Goal: Register for event/course

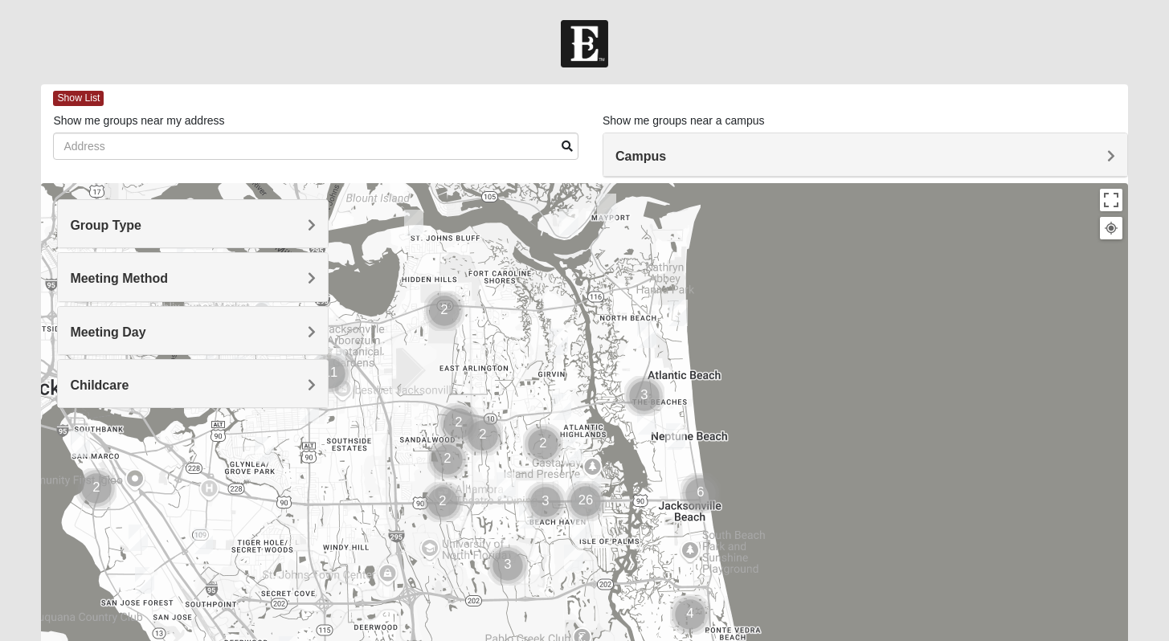
click at [666, 163] on span "Campus" at bounding box center [640, 156] width 51 height 14
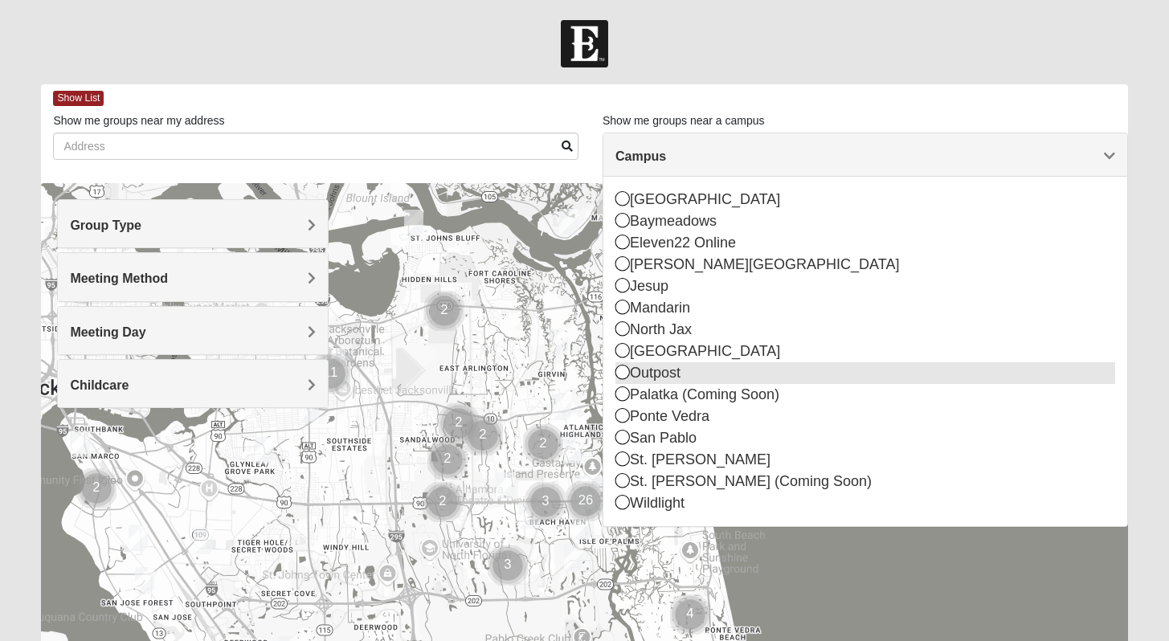
click at [625, 372] on icon at bounding box center [622, 372] width 14 height 14
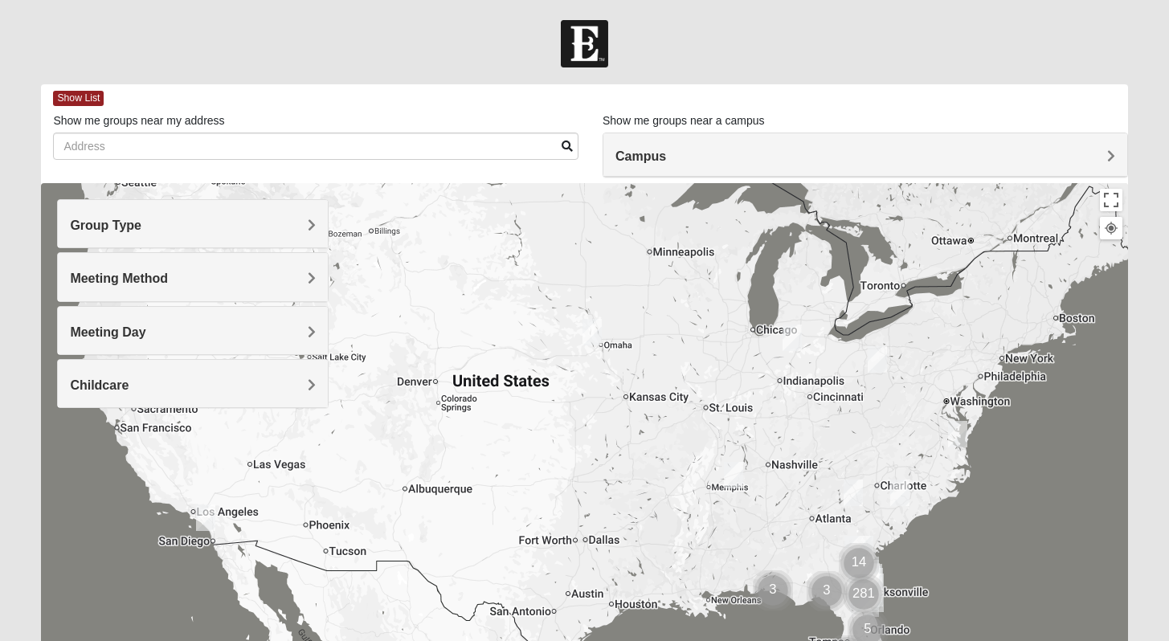
click at [1102, 165] on div "Campus" at bounding box center [865, 154] width 524 height 43
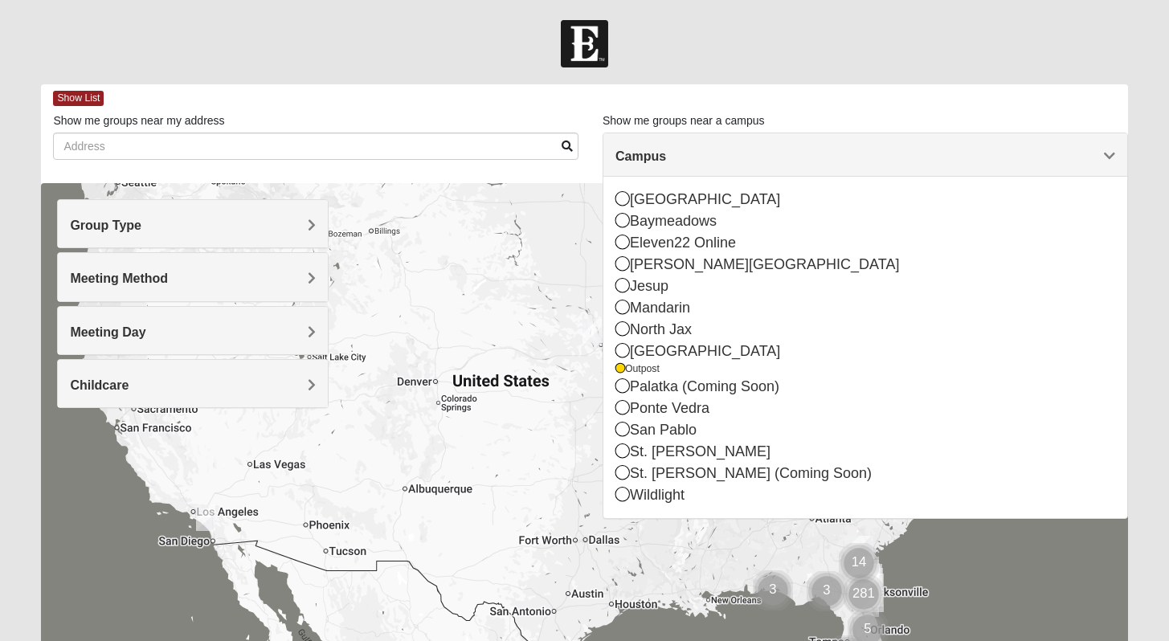
click at [1102, 165] on div "Campus" at bounding box center [865, 154] width 524 height 43
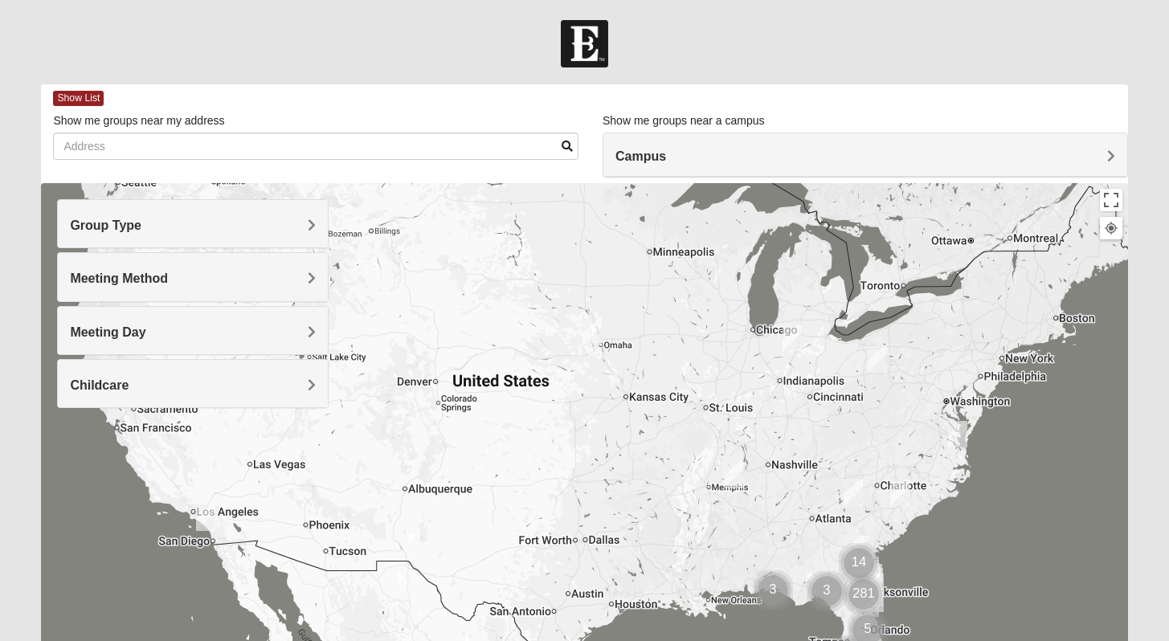
click at [1102, 165] on div "Campus" at bounding box center [865, 154] width 524 height 43
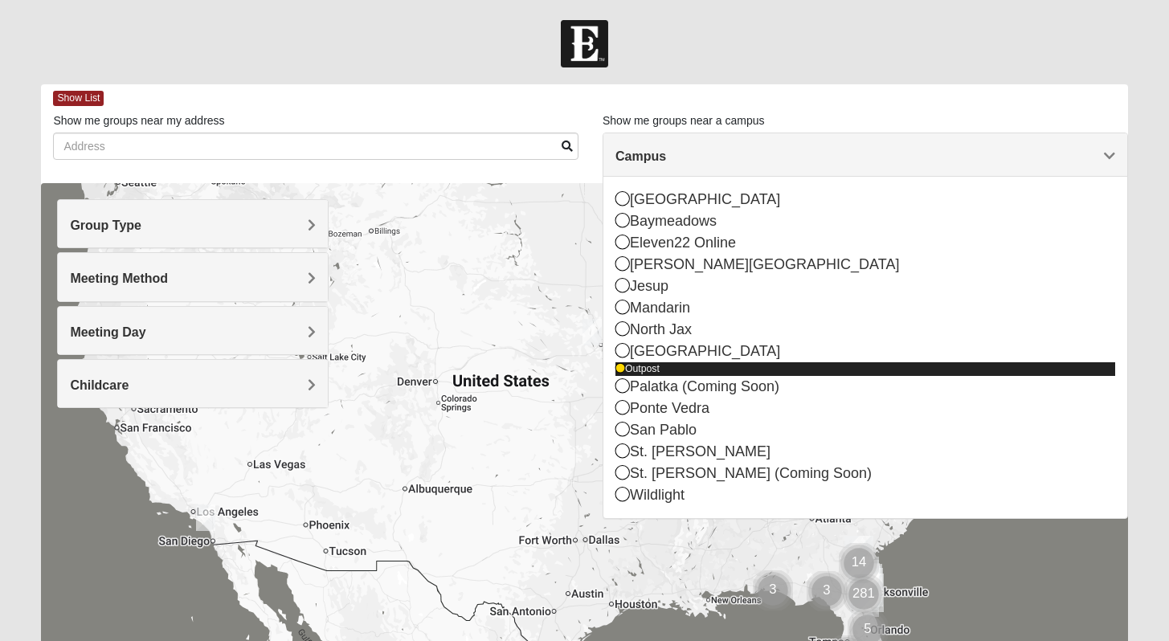
click at [650, 368] on div "Outpost" at bounding box center [865, 369] width 500 height 14
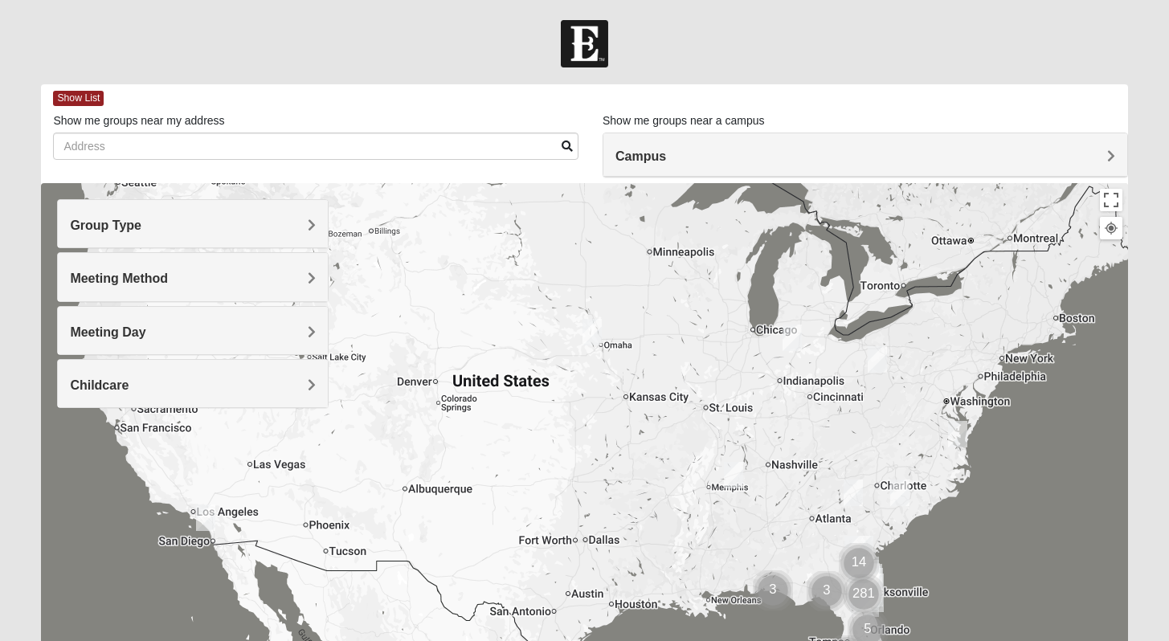
click at [247, 222] on h4 "Group Type" at bounding box center [193, 225] width 246 height 15
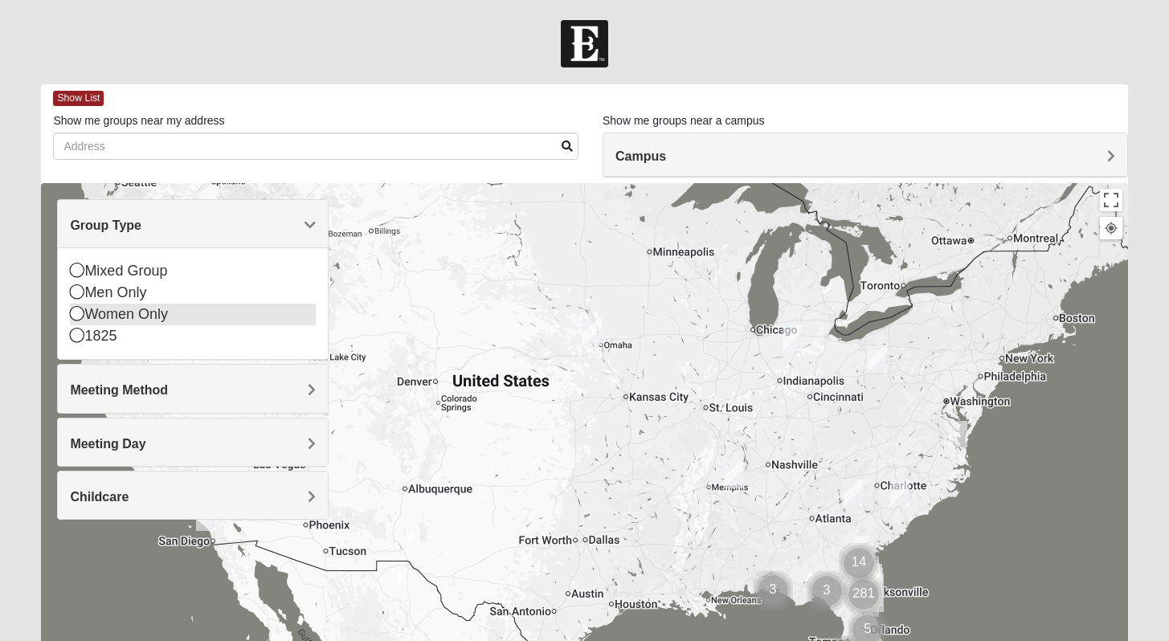
click at [78, 313] on icon at bounding box center [77, 313] width 14 height 14
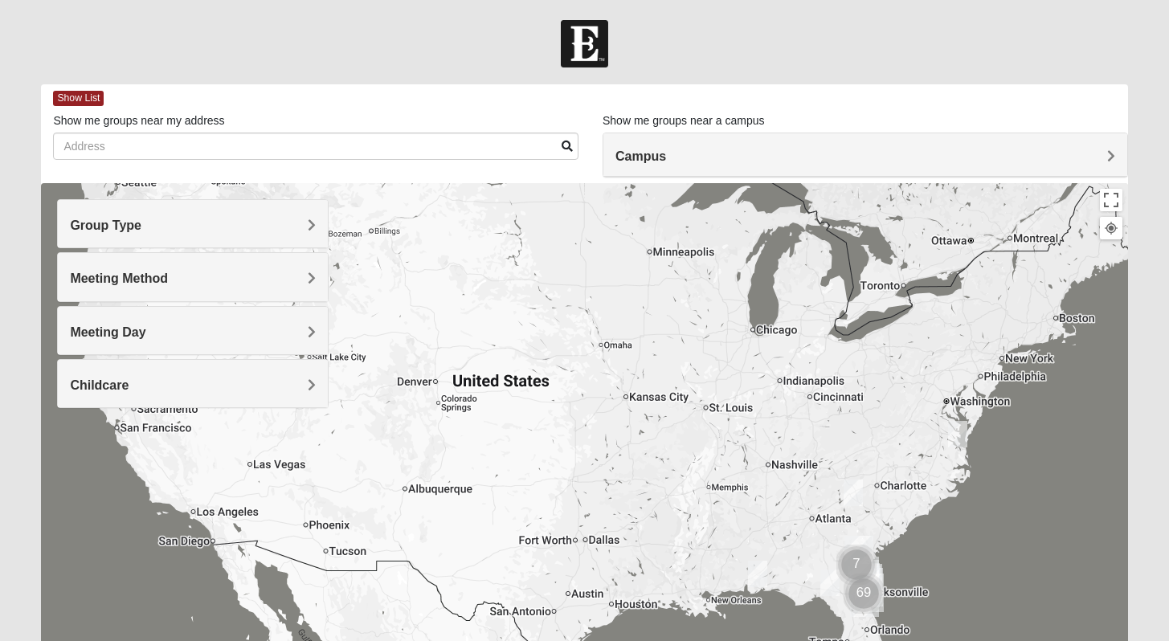
click at [316, 282] on div "Meeting Method" at bounding box center [193, 276] width 270 height 47
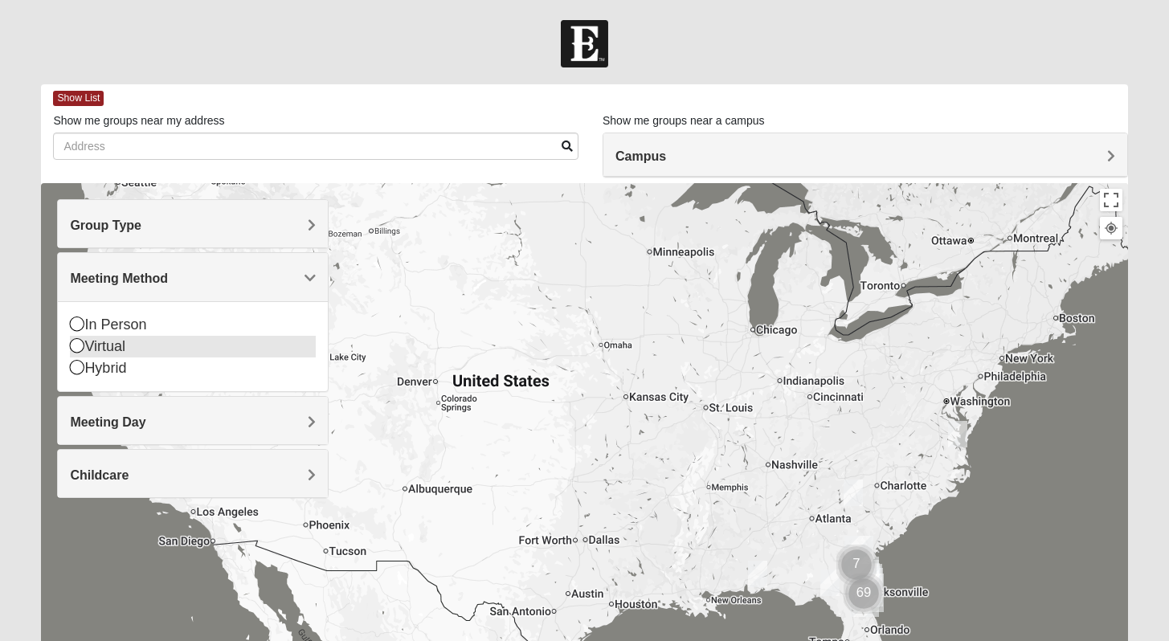
click at [76, 349] on icon at bounding box center [77, 345] width 14 height 14
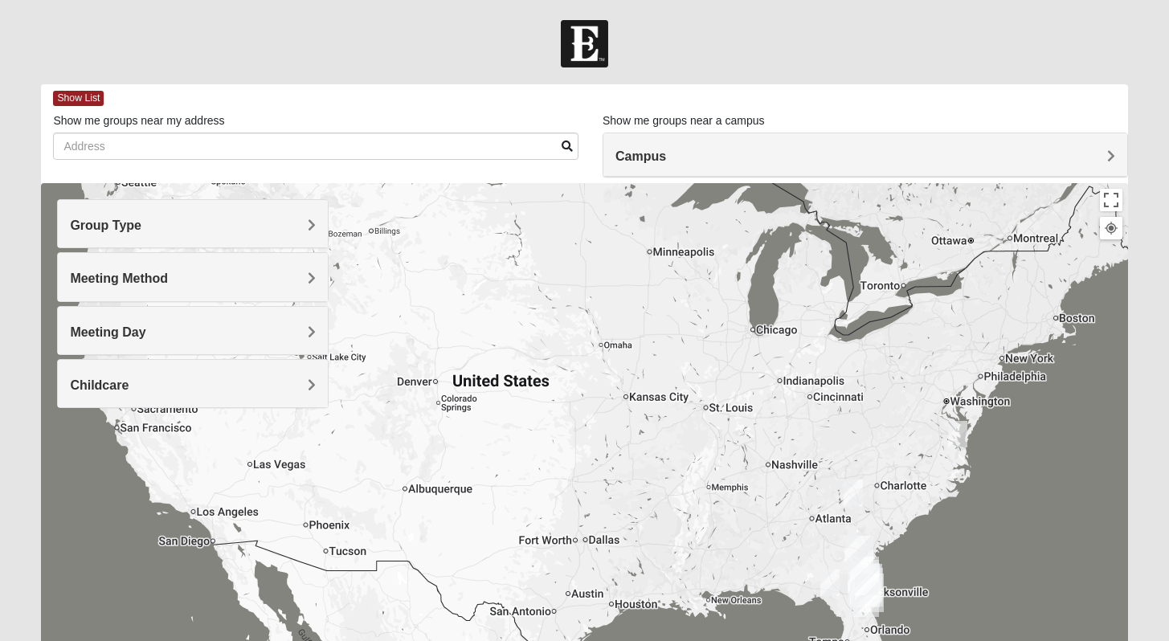
click at [288, 339] on h4 "Meeting Day" at bounding box center [193, 332] width 246 height 15
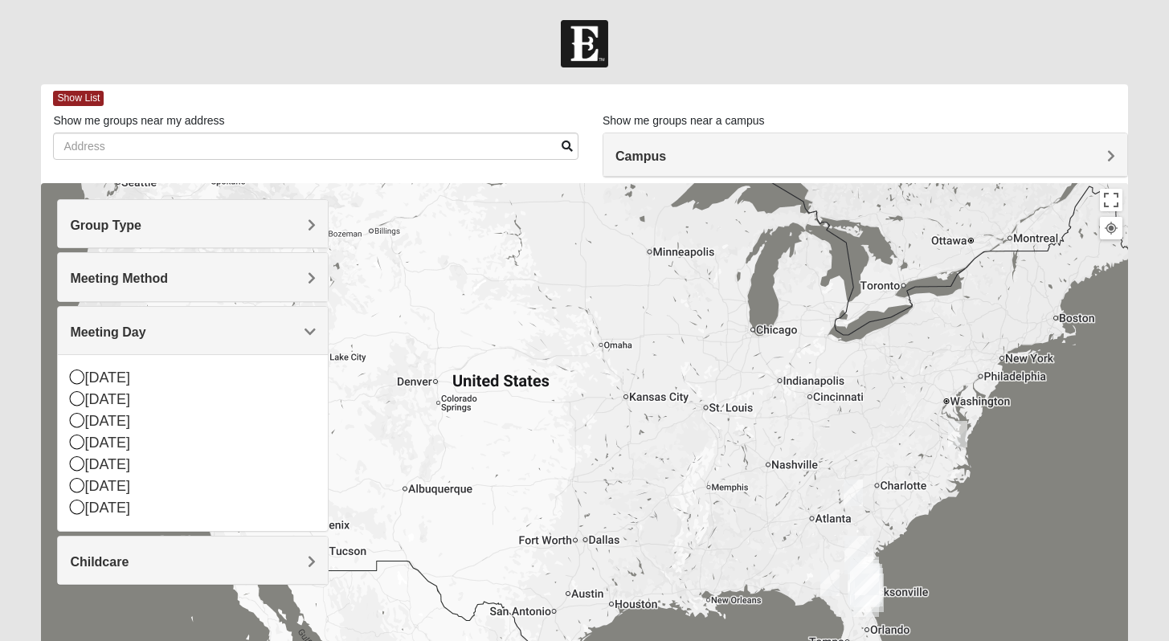
click at [288, 339] on h4 "Meeting Day" at bounding box center [193, 332] width 246 height 15
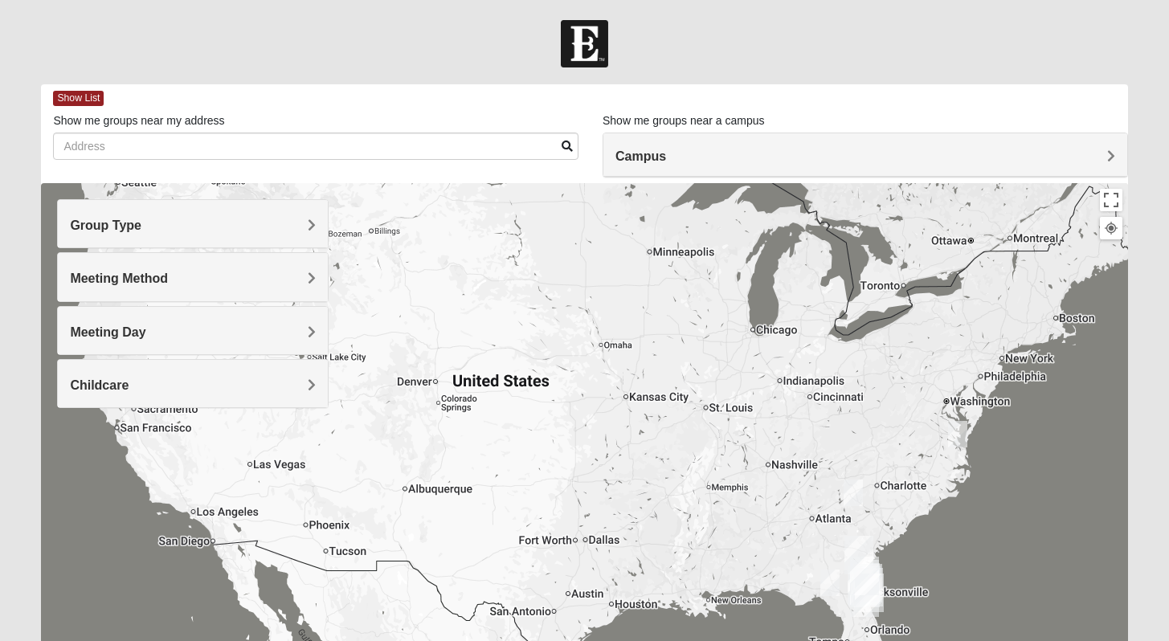
click at [333, 364] on div at bounding box center [584, 504] width 1086 height 643
click at [316, 374] on div "Childcare" at bounding box center [193, 383] width 270 height 47
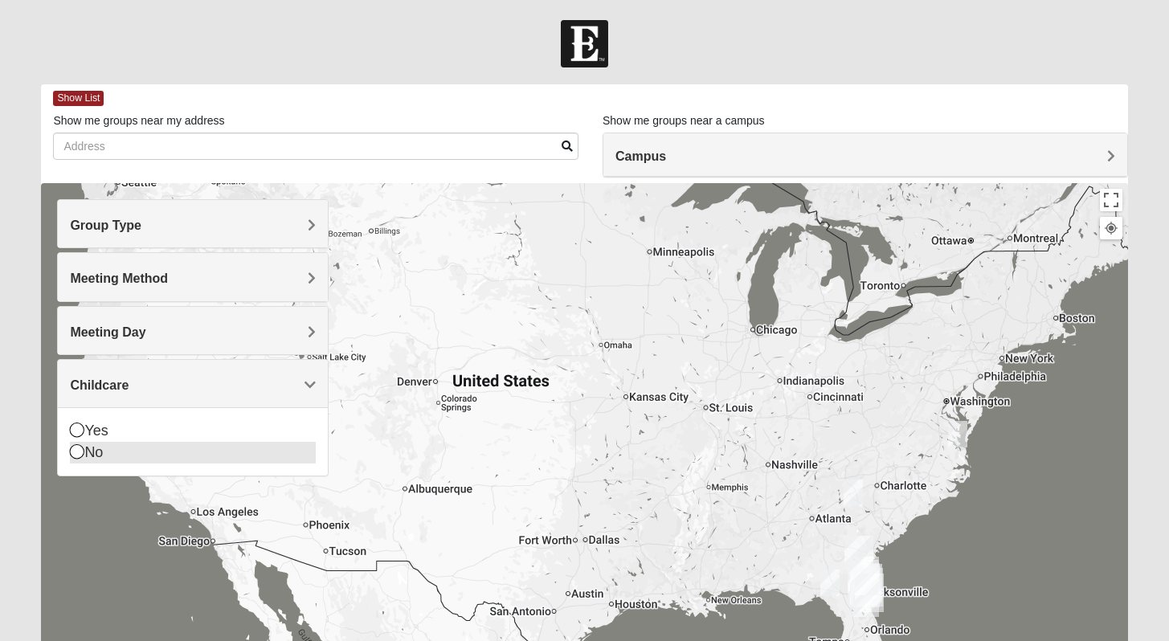
click at [235, 445] on div "No" at bounding box center [193, 453] width 246 height 22
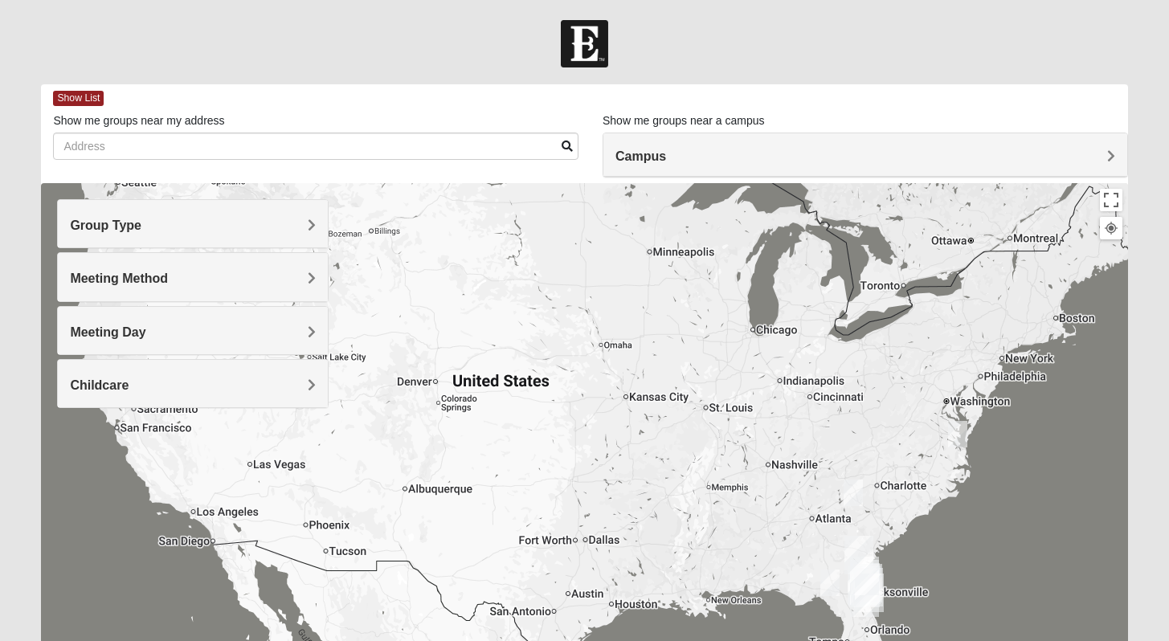
click at [858, 497] on img "Online Womens White 29370" at bounding box center [853, 493] width 19 height 27
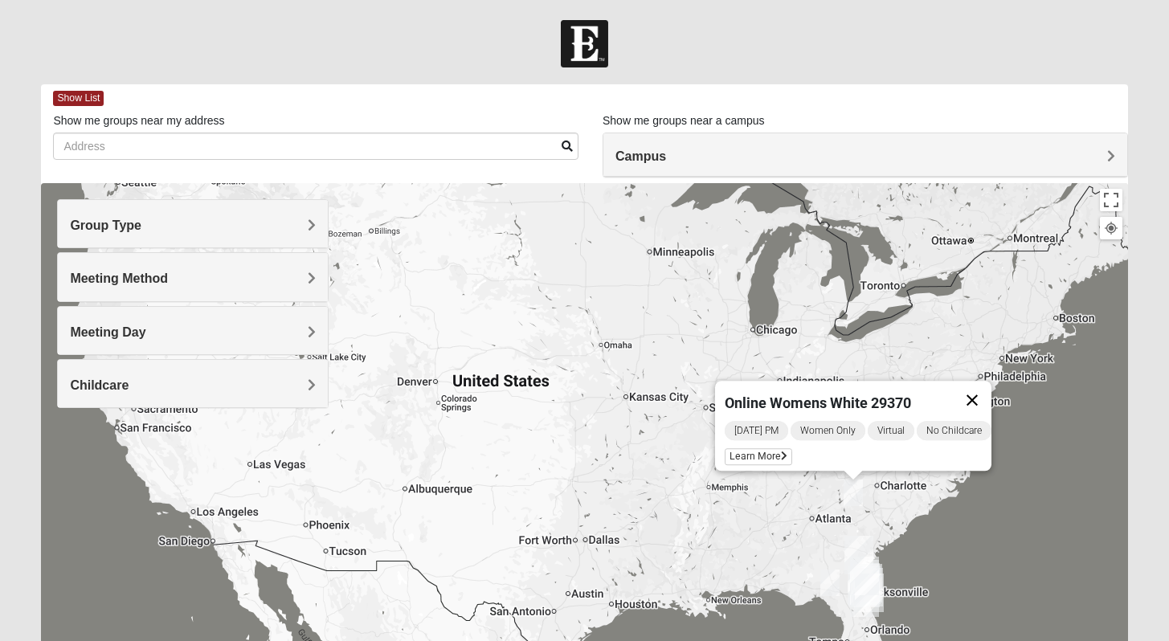
click at [979, 387] on button "Close" at bounding box center [972, 400] width 39 height 39
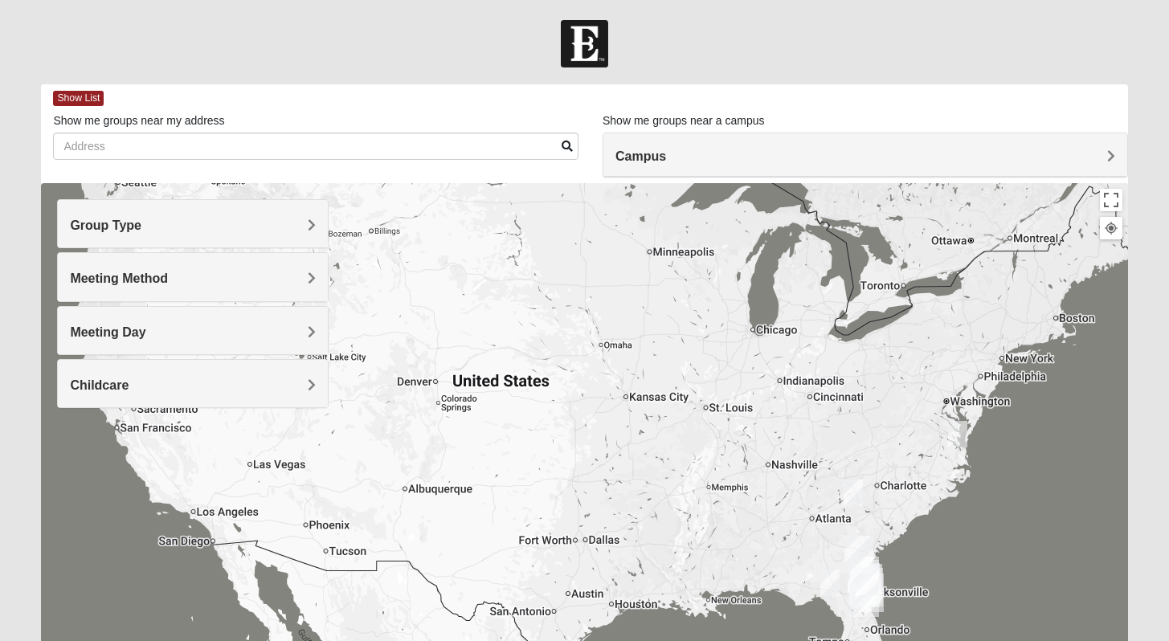
click at [963, 431] on img "Online Womens Chek 23503" at bounding box center [957, 434] width 19 height 27
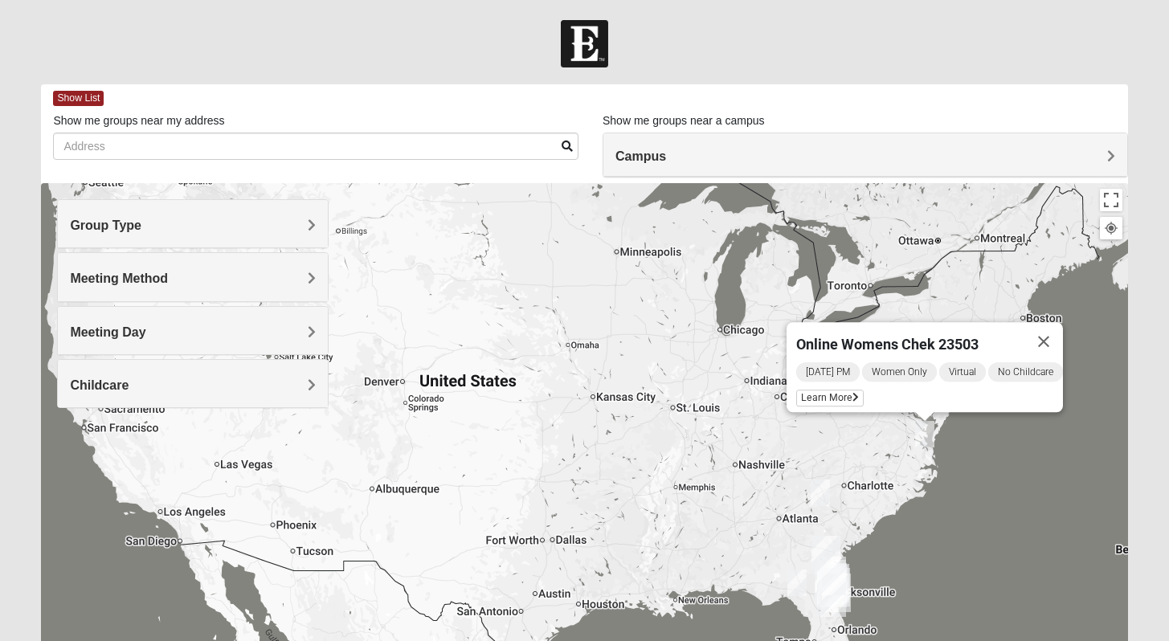
click at [824, 582] on img "Wildlight" at bounding box center [831, 576] width 29 height 39
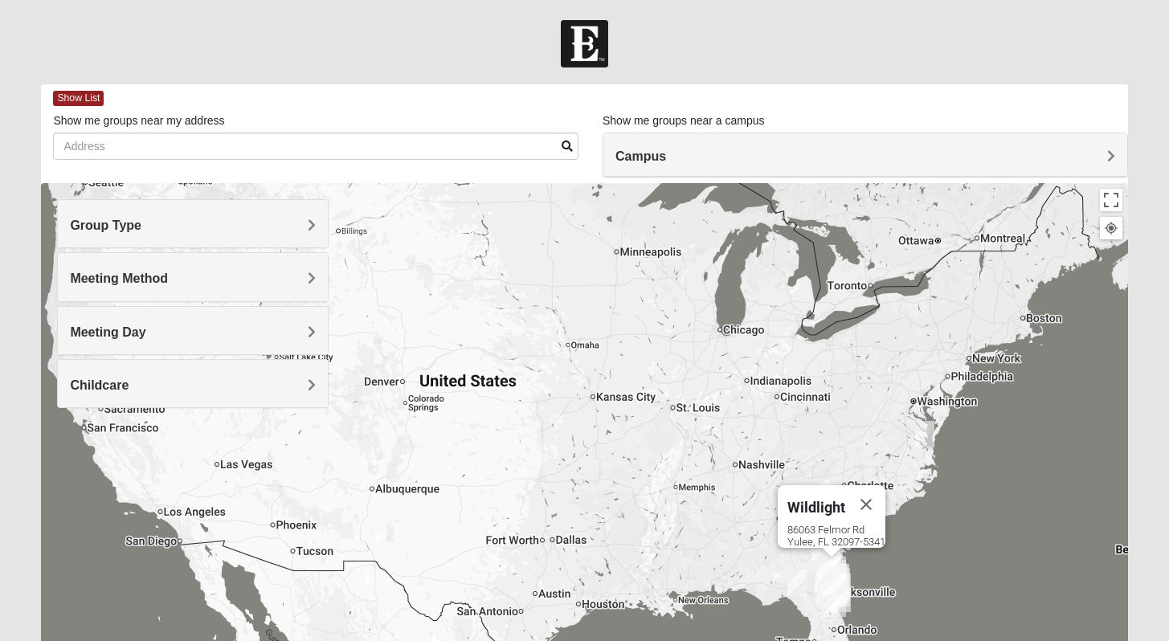
click at [867, 556] on div "Wildlight [STREET_ADDRESS]" at bounding box center [584, 504] width 1086 height 643
click at [872, 502] on button "Close" at bounding box center [866, 504] width 39 height 39
click at [822, 546] on img "Jesup" at bounding box center [826, 555] width 29 height 39
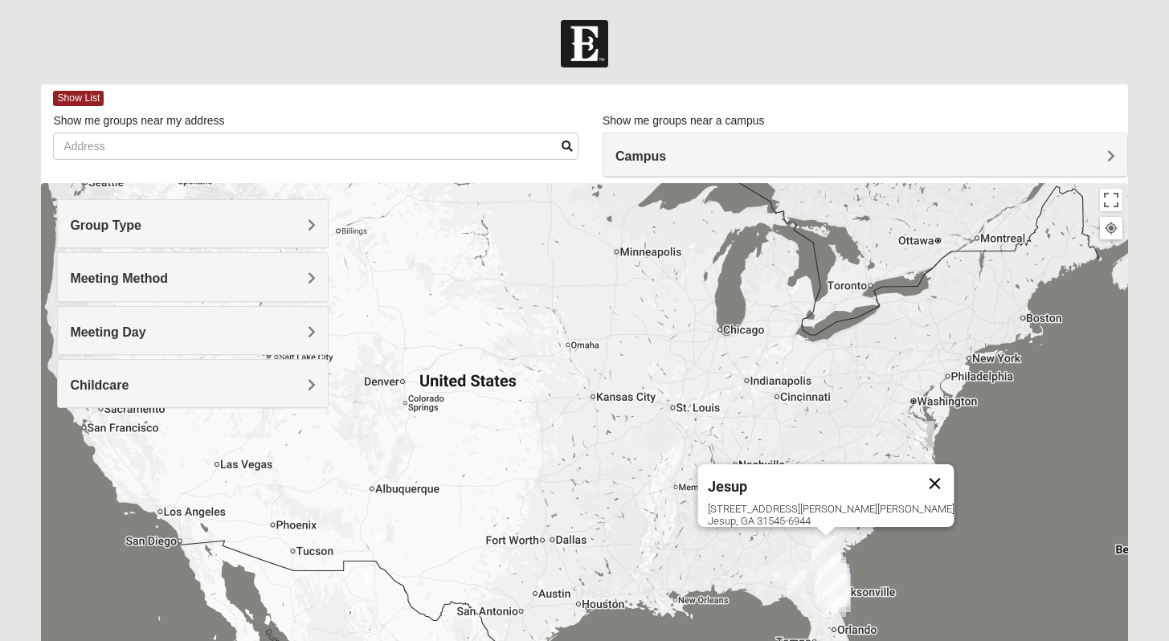
click at [915, 478] on button "Close" at bounding box center [934, 483] width 39 height 39
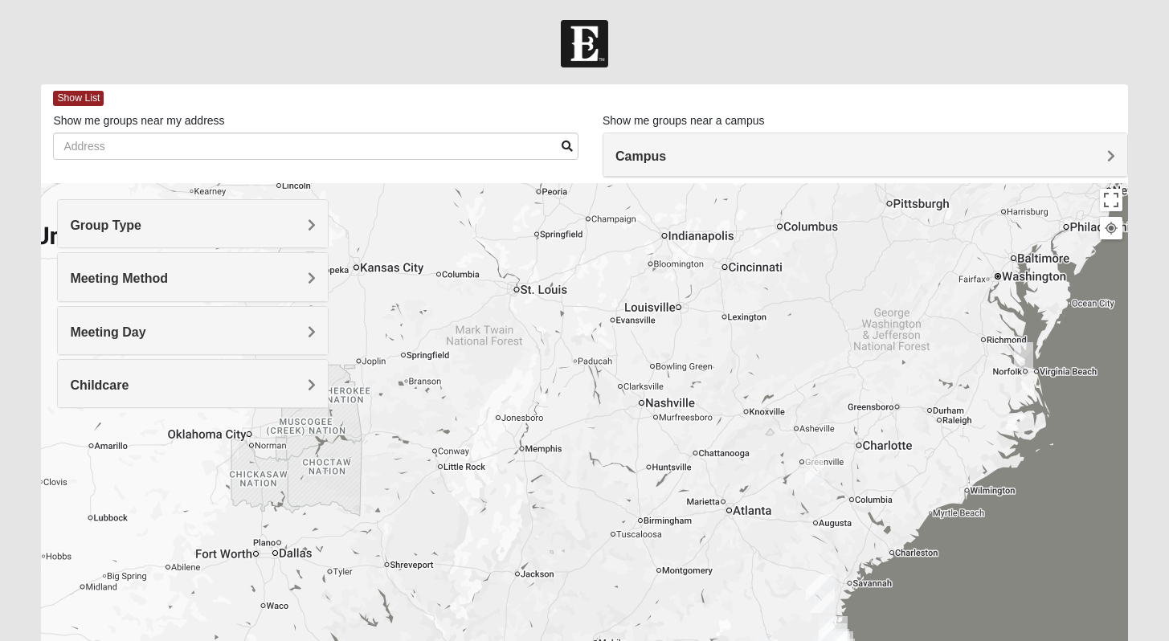
click at [829, 526] on div "To navigate, press the arrow keys." at bounding box center [584, 504] width 1086 height 643
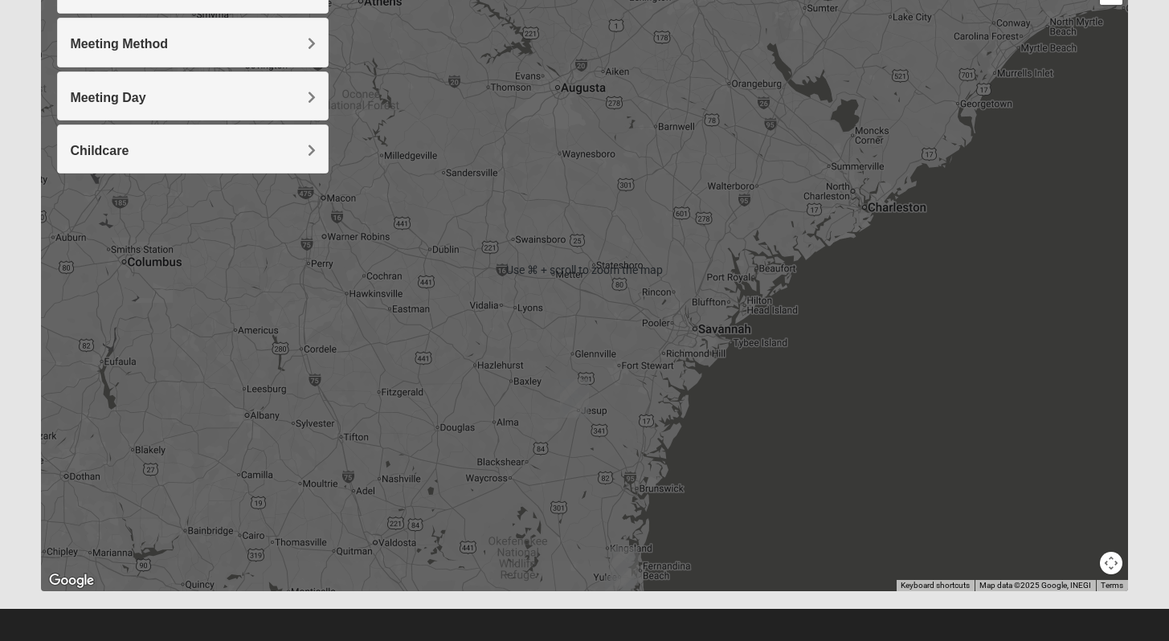
scroll to position [239, 0]
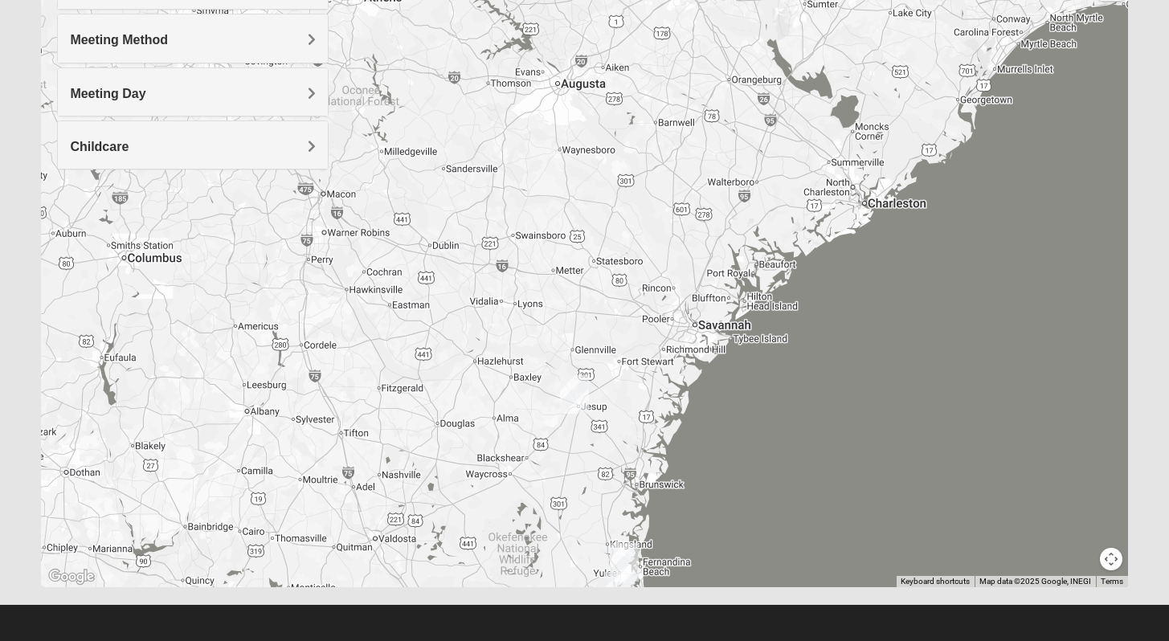
click at [774, 368] on div at bounding box center [584, 266] width 1086 height 643
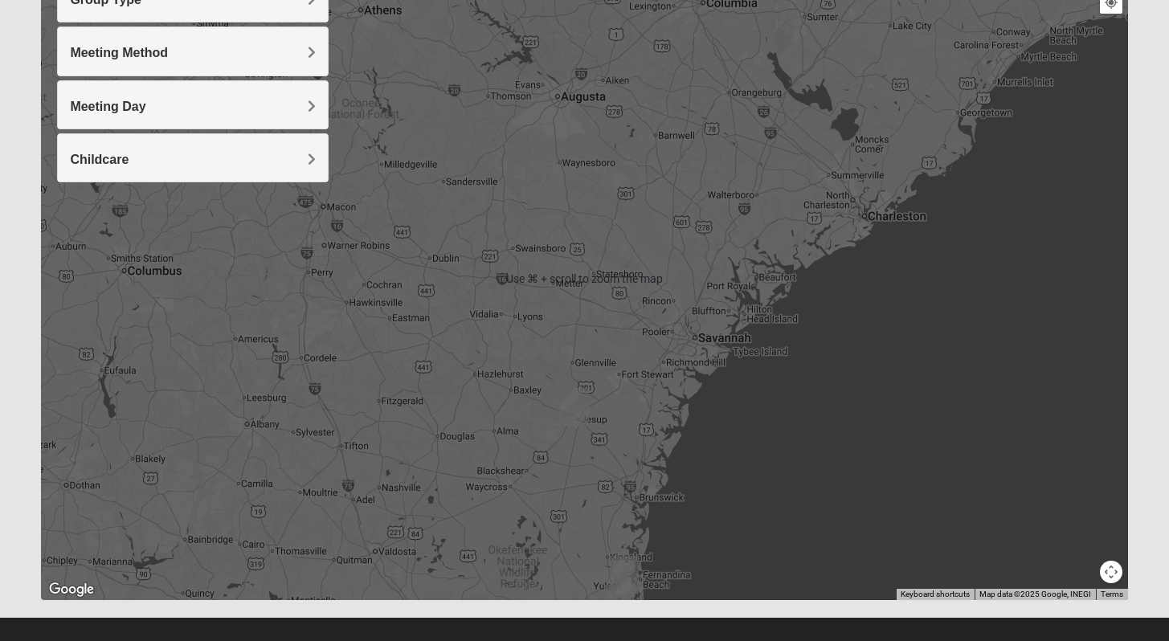
scroll to position [239, 0]
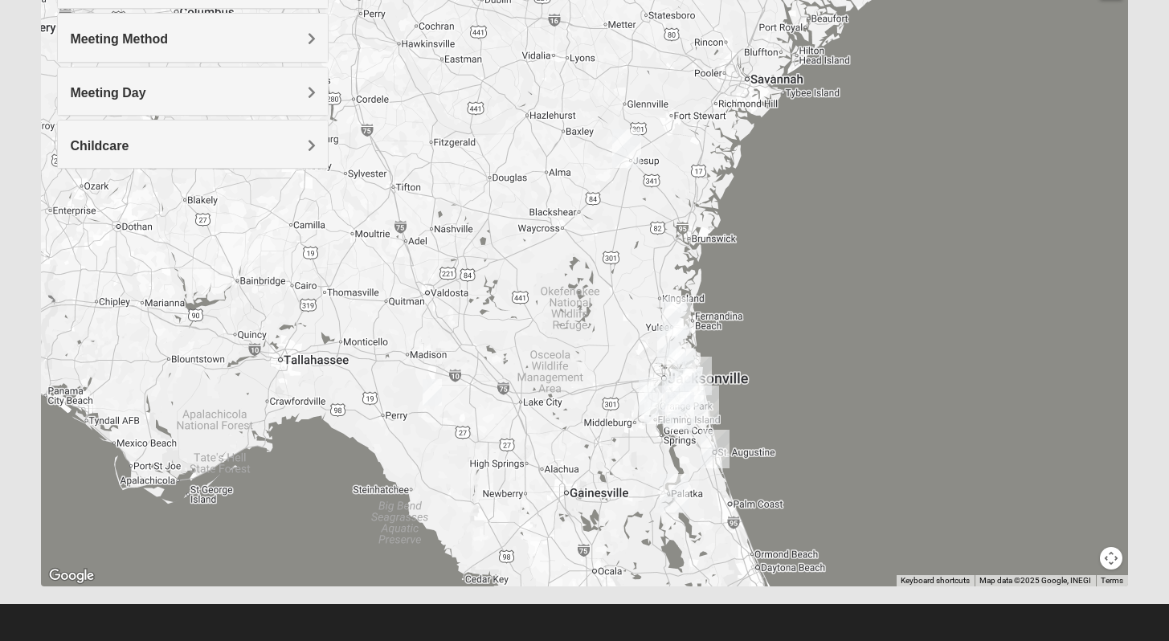
drag, startPoint x: 574, startPoint y: 448, endPoint x: 626, endPoint y: 205, distance: 248.2
click at [626, 205] on div at bounding box center [584, 265] width 1086 height 643
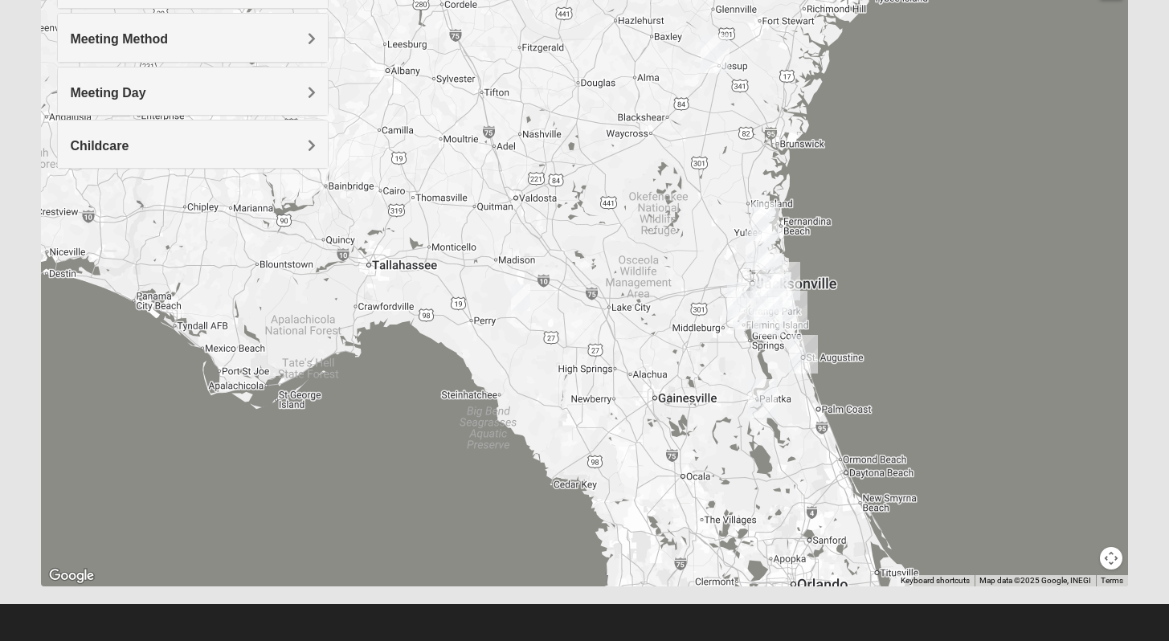
drag, startPoint x: 581, startPoint y: 300, endPoint x: 669, endPoint y: 203, distance: 130.3
click at [669, 204] on div at bounding box center [584, 265] width 1086 height 643
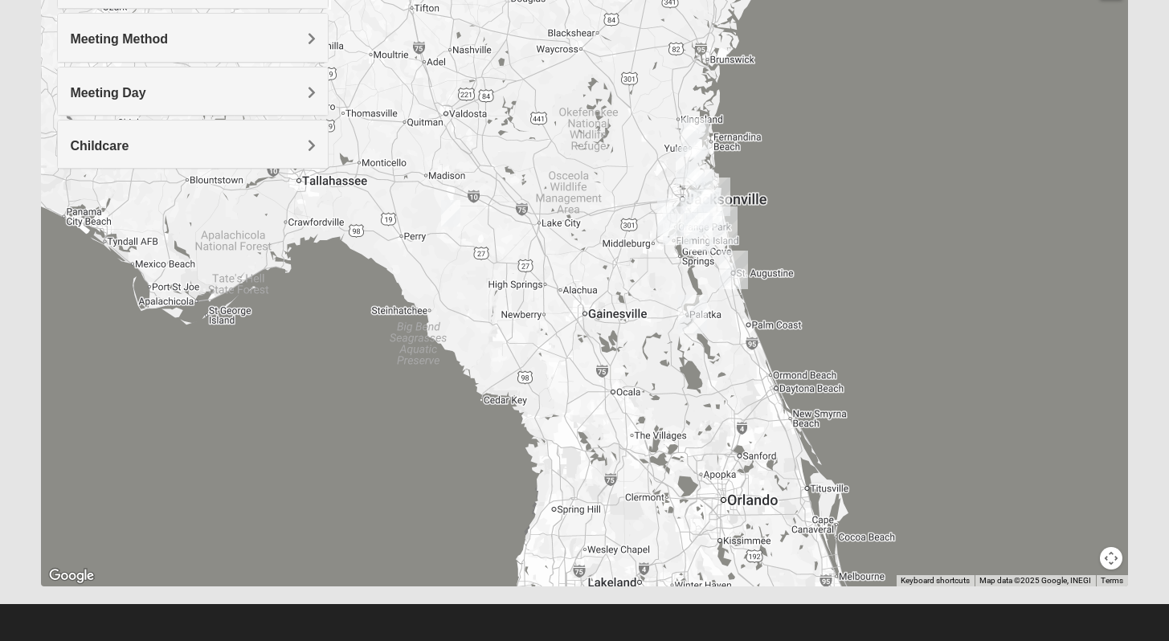
drag, startPoint x: 685, startPoint y: 341, endPoint x: 614, endPoint y: 255, distance: 111.9
click at [614, 255] on div at bounding box center [584, 265] width 1086 height 643
click at [452, 218] on img "Online Womens Freeman 32060" at bounding box center [450, 213] width 19 height 27
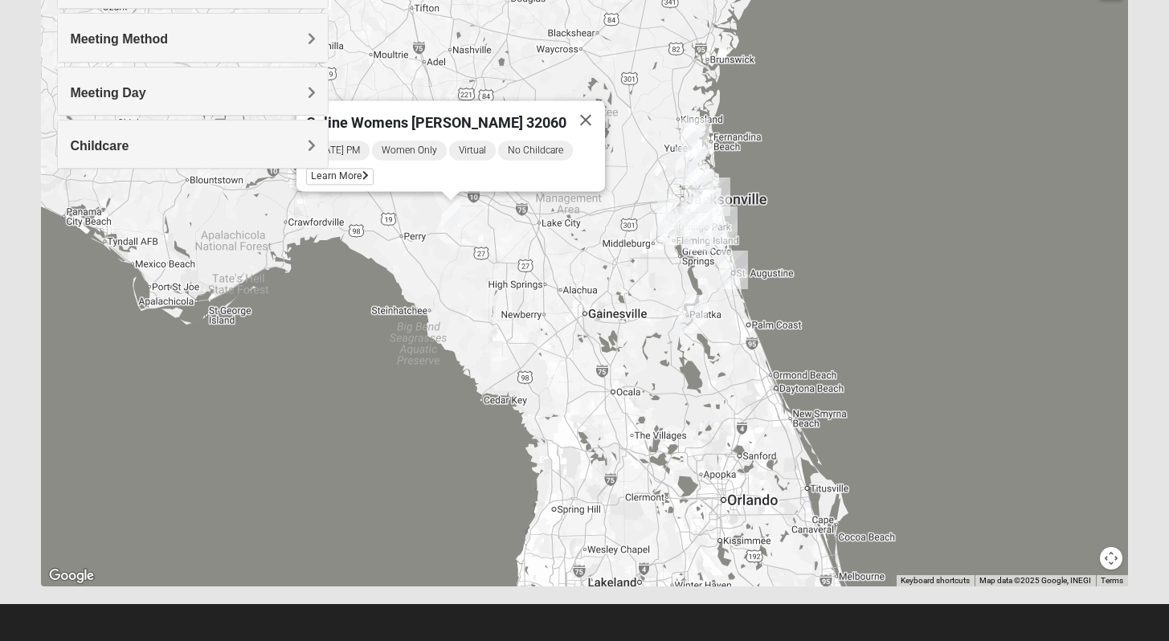
click at [673, 215] on img "Orange Park" at bounding box center [671, 217] width 29 height 39
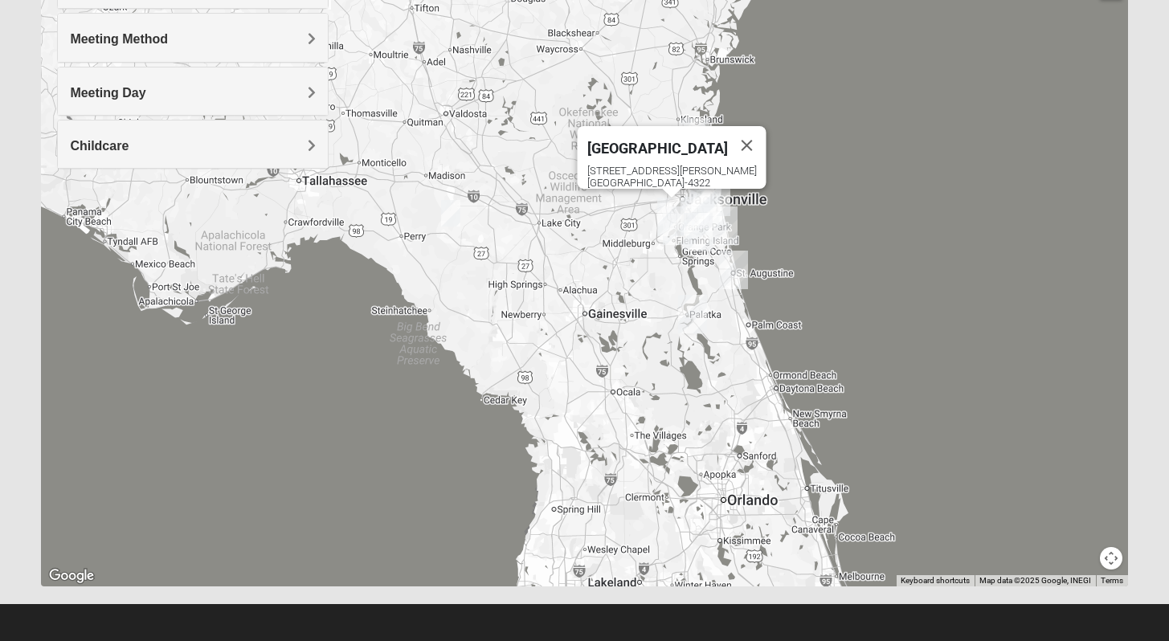
click at [673, 215] on img "Orange Park" at bounding box center [671, 217] width 29 height 39
click at [723, 257] on img "St. Augustine (Coming Soon)" at bounding box center [733, 270] width 29 height 39
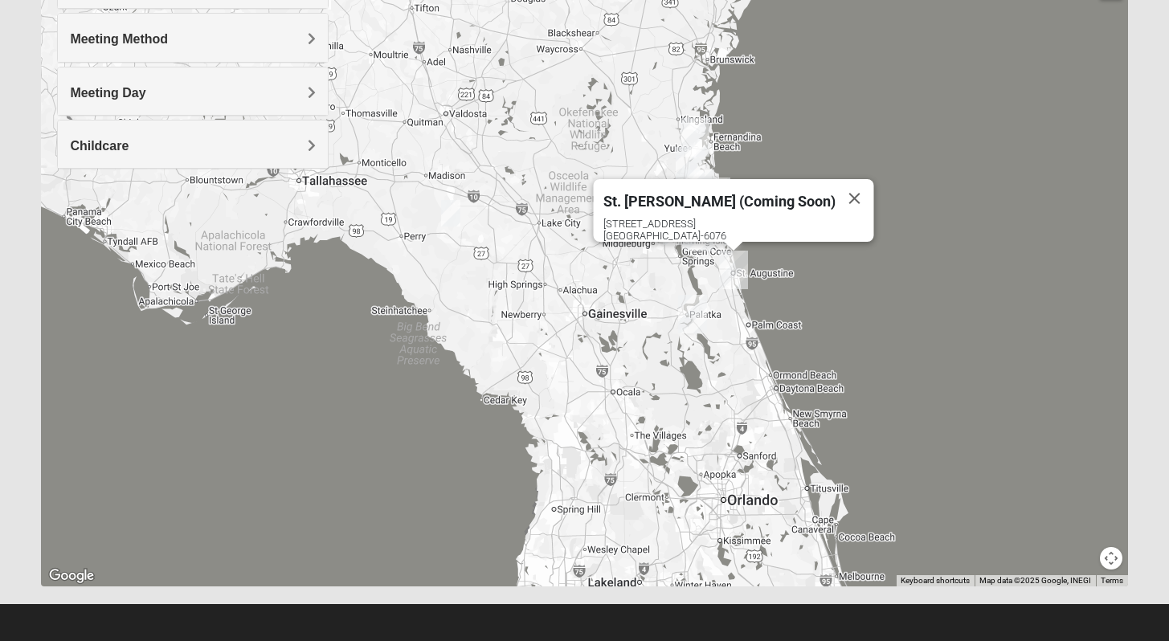
click at [682, 307] on img "Palatka (Coming Soon)" at bounding box center [692, 314] width 29 height 39
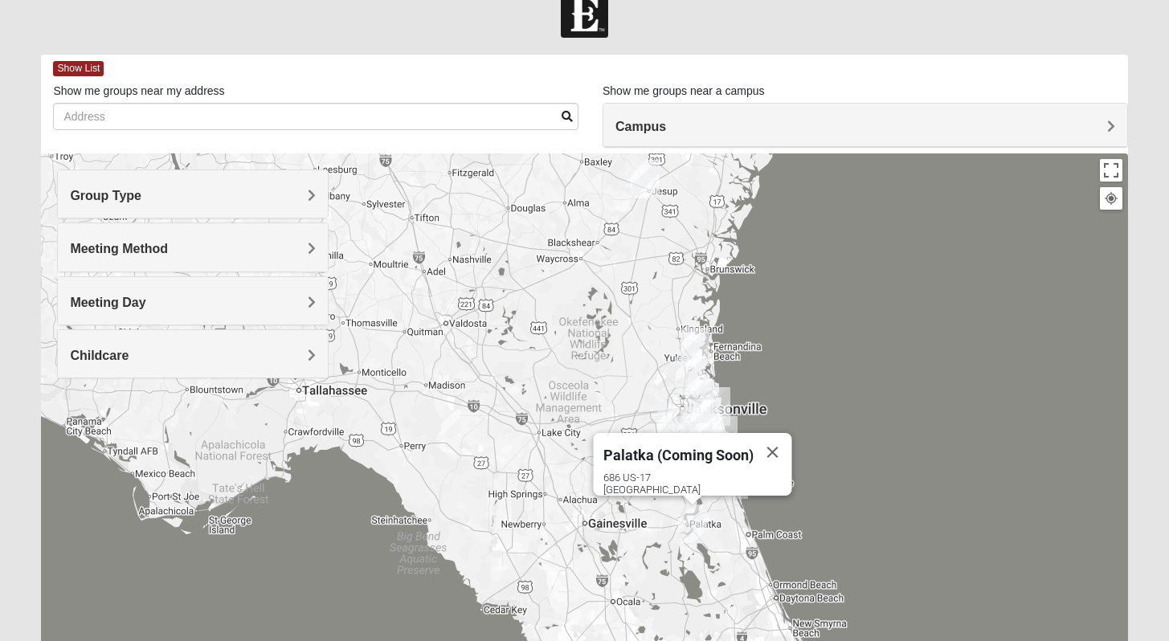
scroll to position [27, 0]
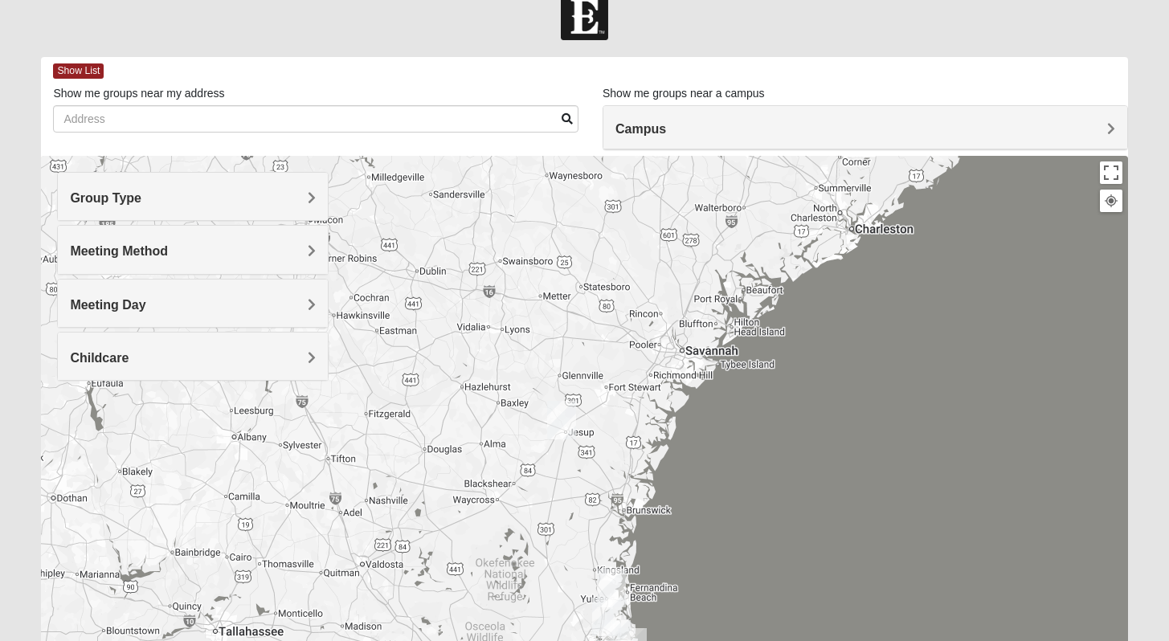
drag, startPoint x: 646, startPoint y: 247, endPoint x: 632, endPoint y: 530, distance: 282.4
click at [631, 534] on div "Palatka (Coming Soon) [STREET_ADDRESS]" at bounding box center [584, 477] width 1086 height 643
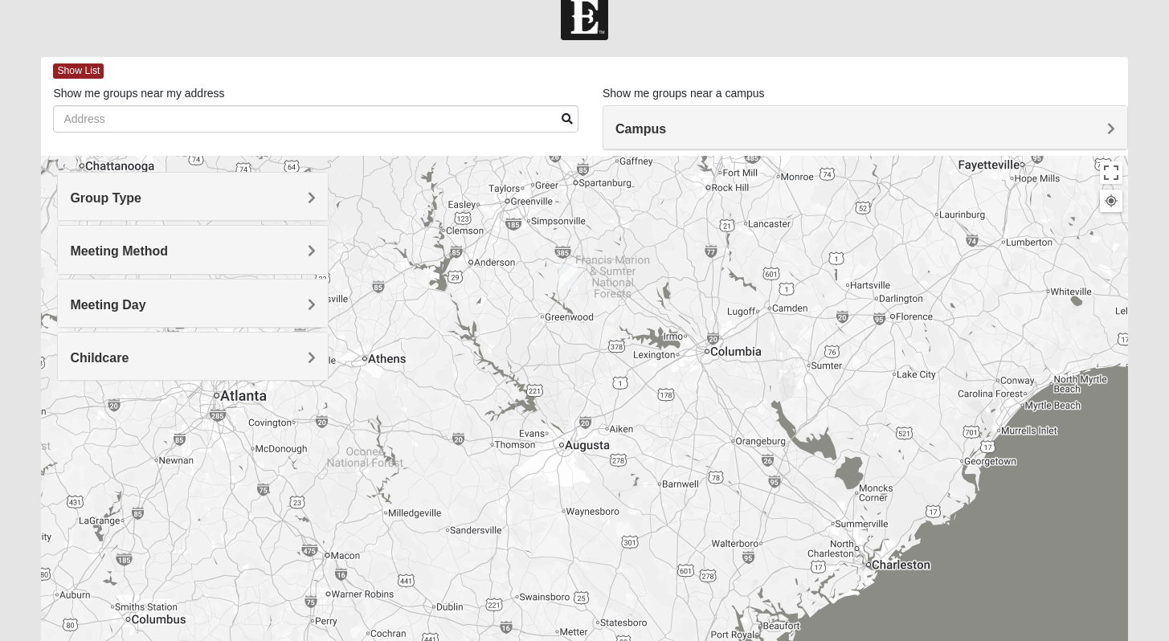
drag, startPoint x: 724, startPoint y: 377, endPoint x: 619, endPoint y: 640, distance: 283.8
click at [619, 640] on div "Palatka (Coming Soon) [STREET_ADDRESS]" at bounding box center [584, 477] width 1086 height 643
click at [562, 275] on img "Online Womens White 29370" at bounding box center [567, 277] width 19 height 27
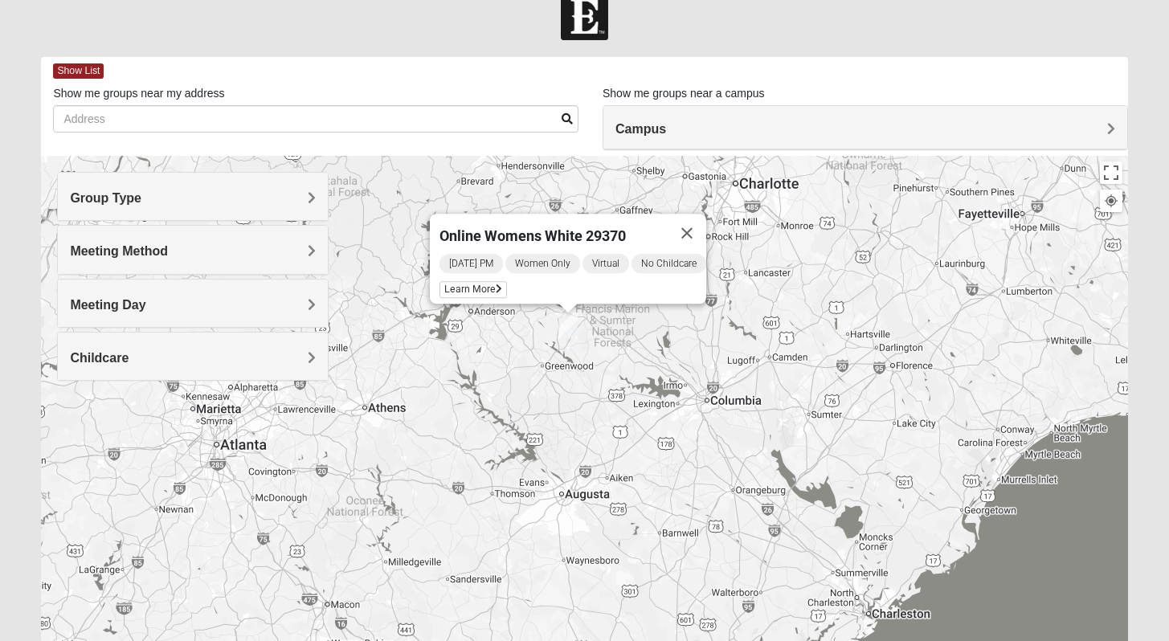
click at [562, 275] on div "[DATE] PM Women Only Virtual No Childcare Learn More" at bounding box center [573, 277] width 267 height 51
click at [496, 284] on icon at bounding box center [499, 289] width 6 height 10
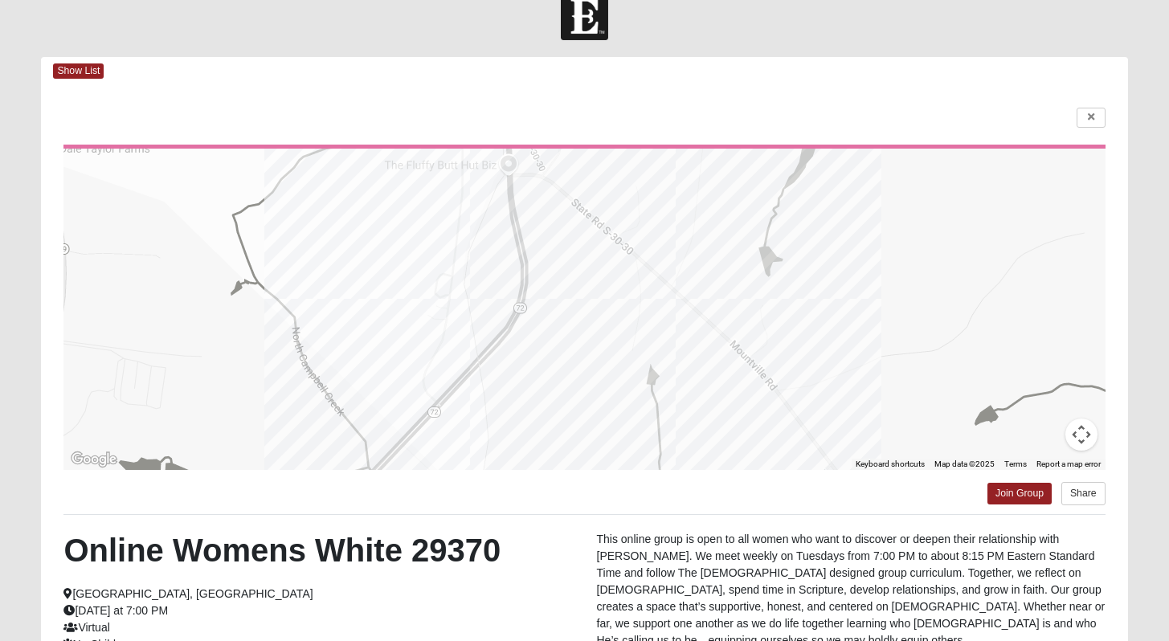
click at [485, 278] on div at bounding box center [583, 309] width 1041 height 321
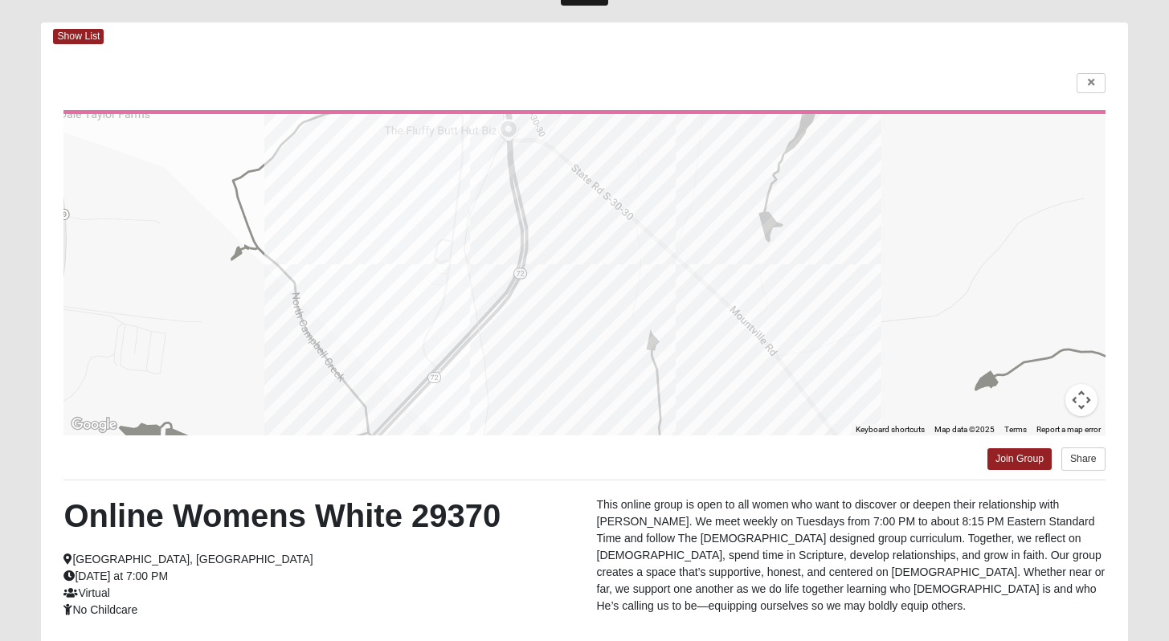
scroll to position [50, 0]
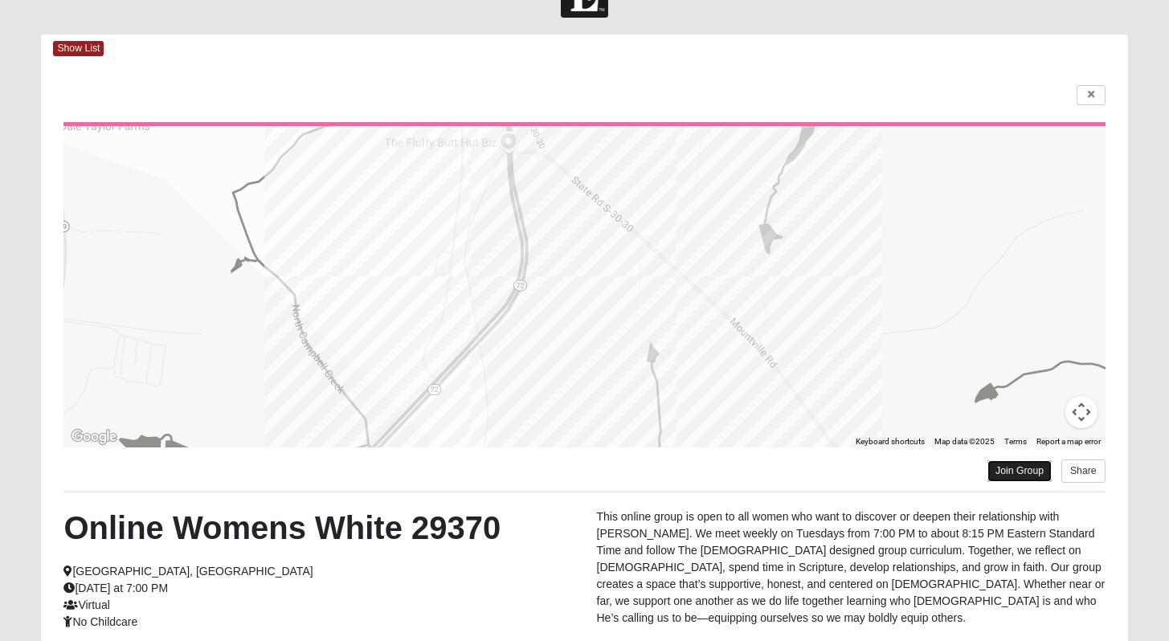
click at [1018, 464] on link "Join Group" at bounding box center [1019, 471] width 64 height 22
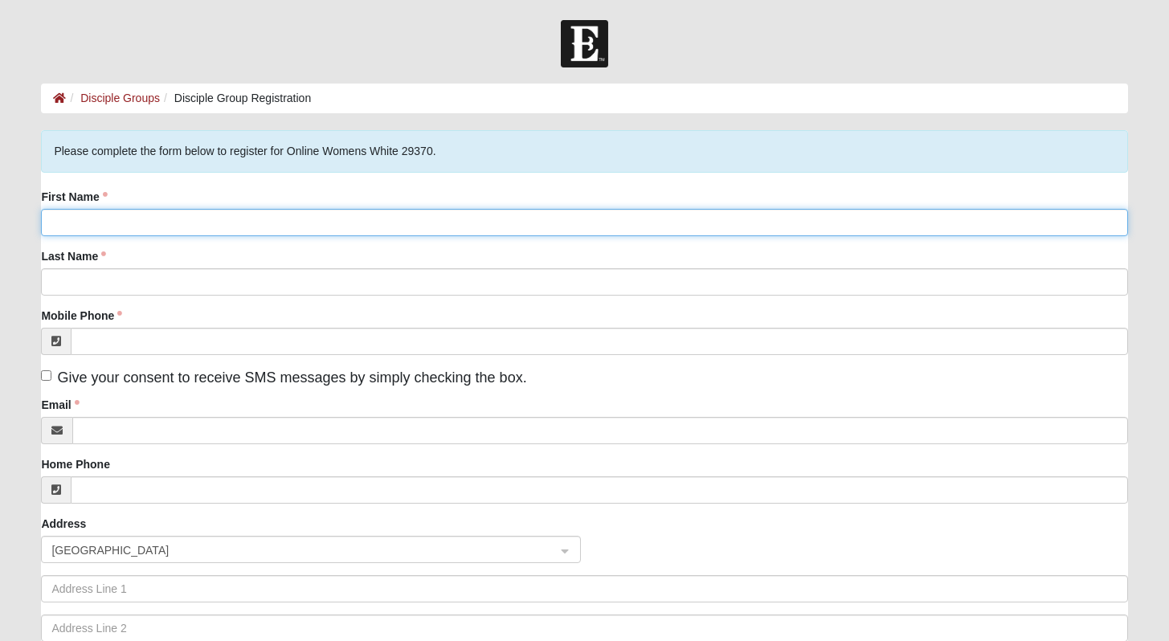
click at [71, 219] on input "First Name" at bounding box center [584, 222] width 1086 height 27
type input "[PERSON_NAME]"
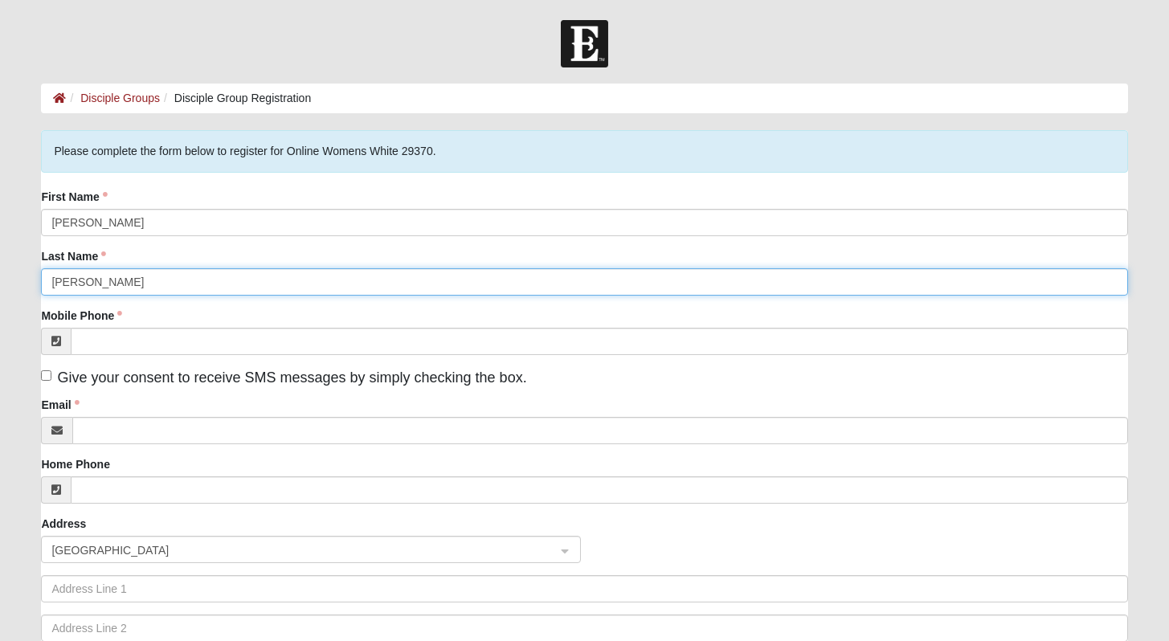
type input "[PERSON_NAME]"
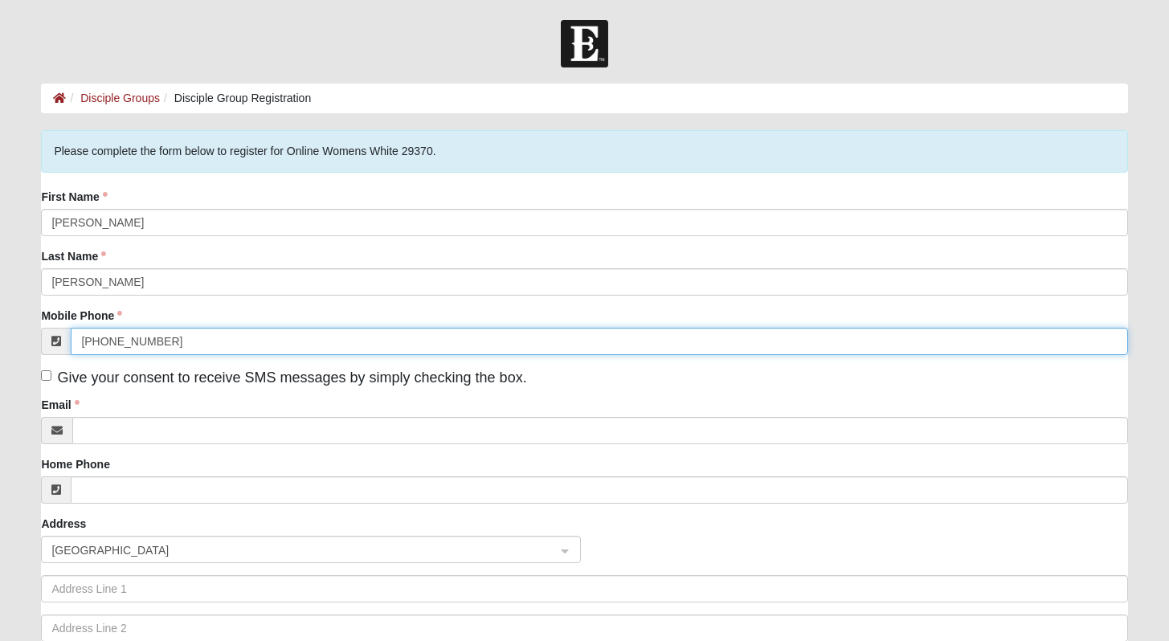
type input "[PHONE_NUMBER]"
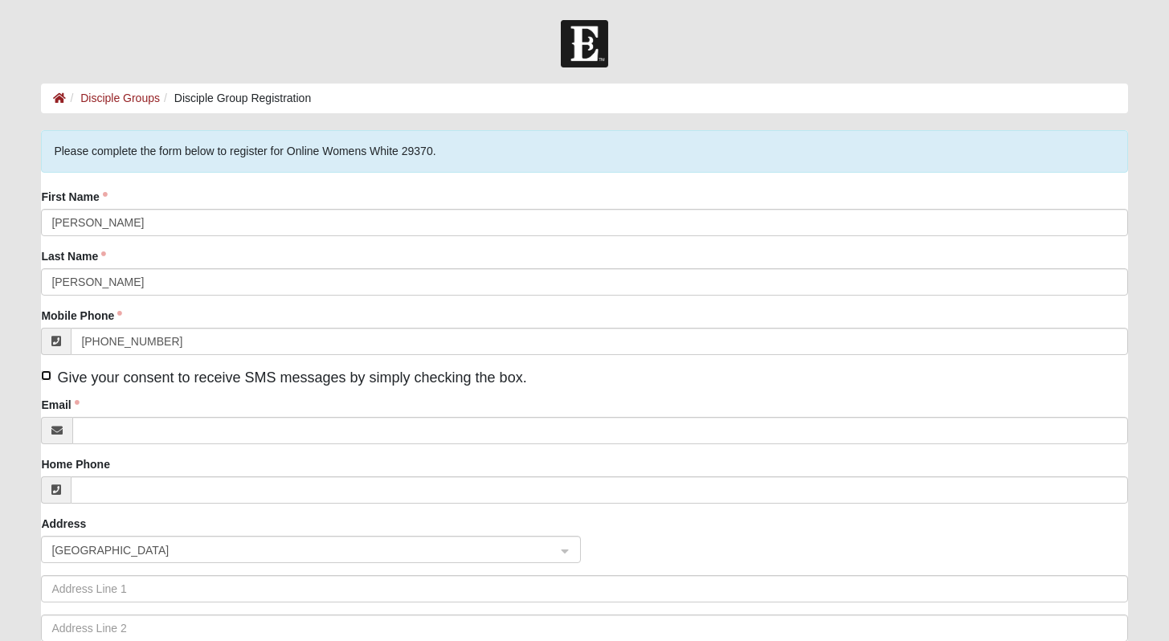
click at [47, 372] on input "Give your consent to receive SMS messages by simply checking the box." at bounding box center [46, 375] width 10 height 10
checkbox input "true"
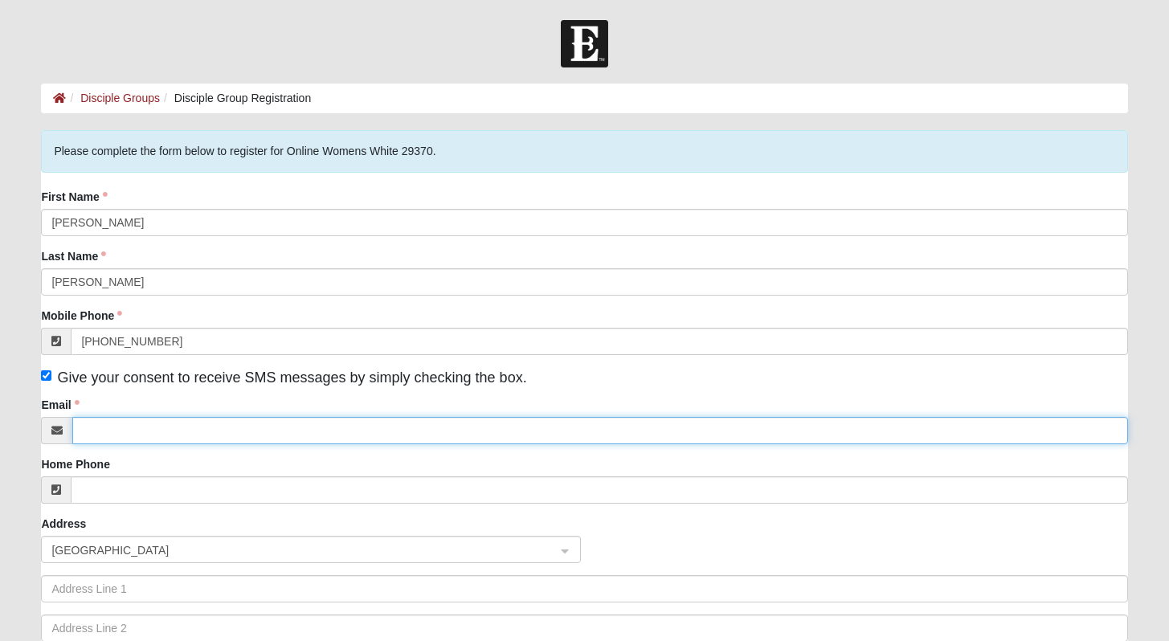
click at [103, 432] on input "Email" at bounding box center [599, 430] width 1055 height 27
type input "tonyanfaulkner@icloud.com"
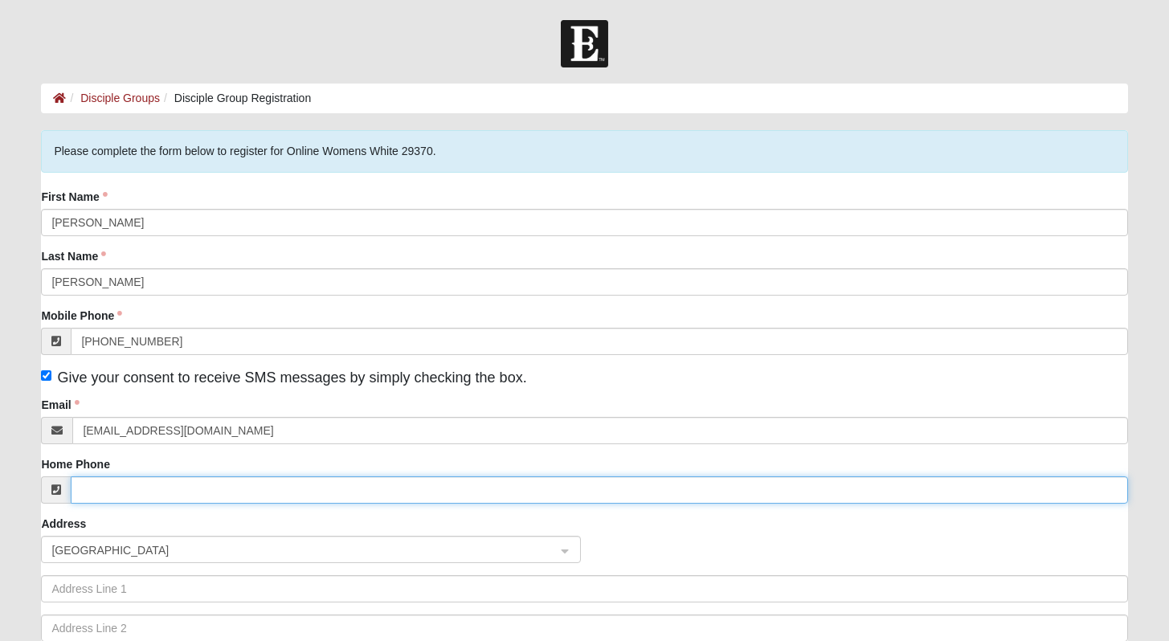
click at [91, 489] on input "Home Phone" at bounding box center [599, 489] width 1057 height 27
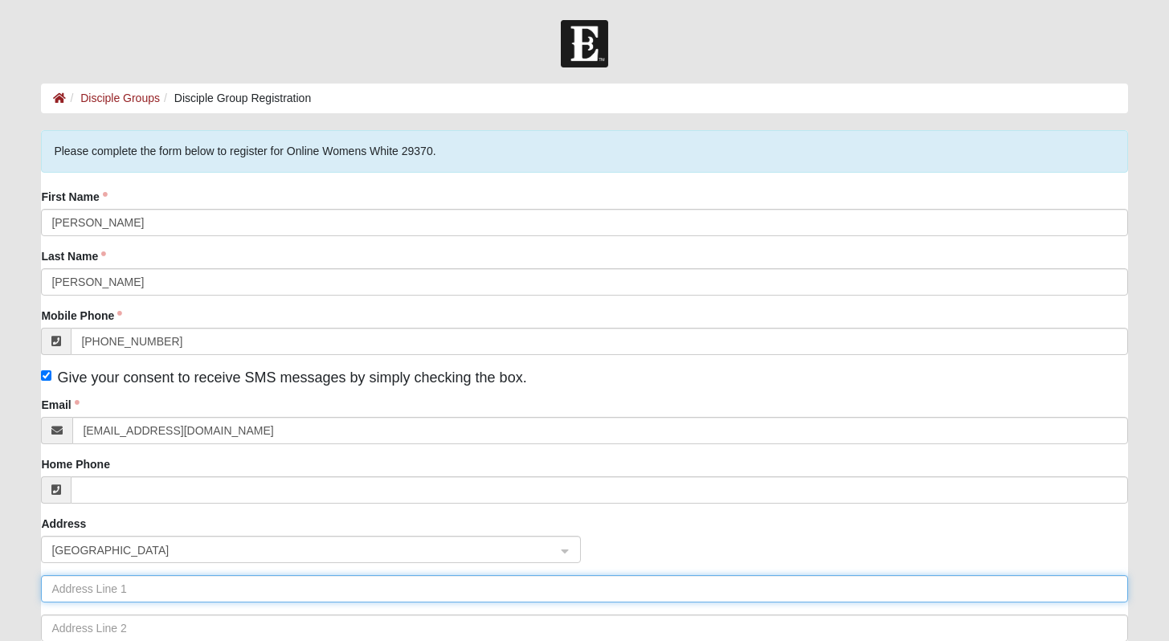
click at [108, 586] on input "text" at bounding box center [584, 588] width 1086 height 27
type input "700 Ballard Ford Rd E"
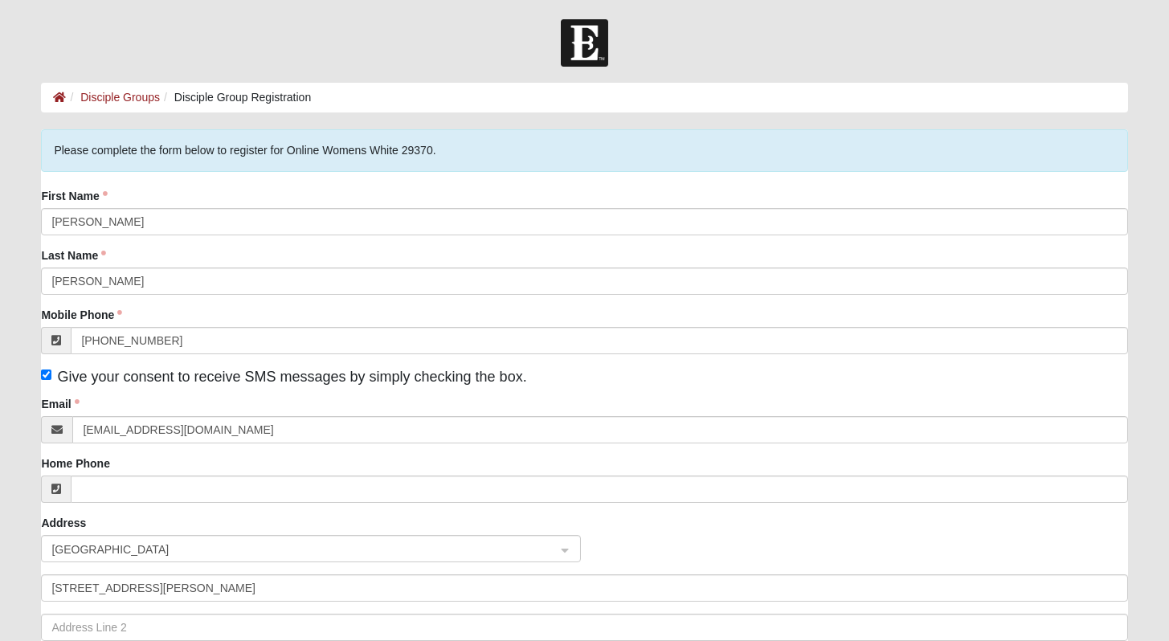
scroll to position [329, 0]
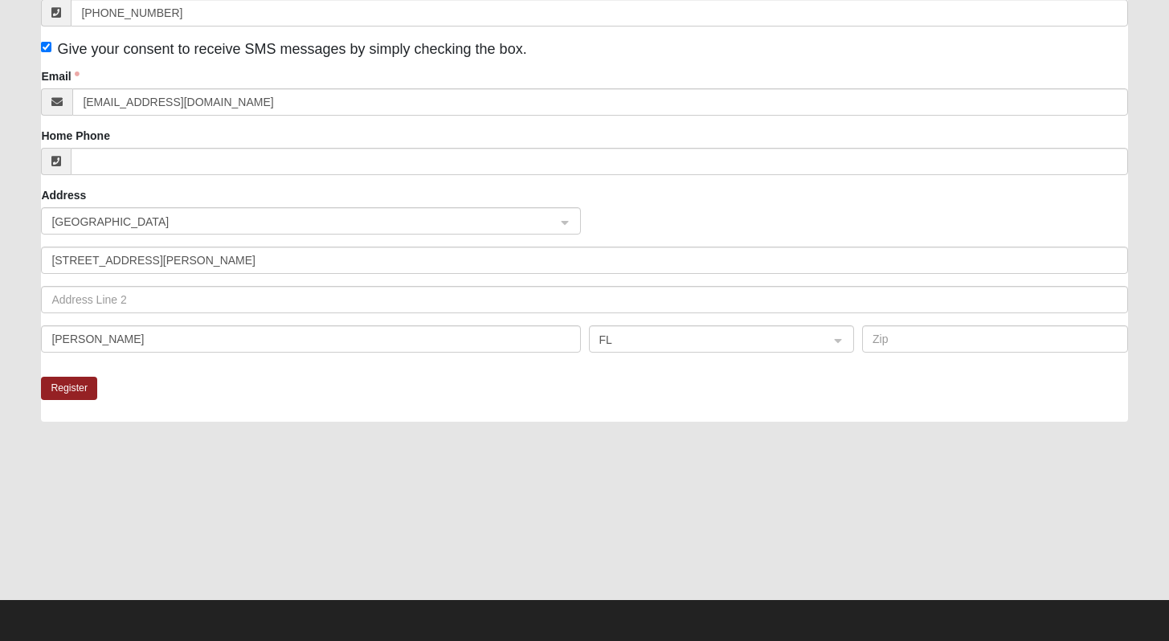
click at [108, 586] on div at bounding box center [584, 518] width 1086 height 161
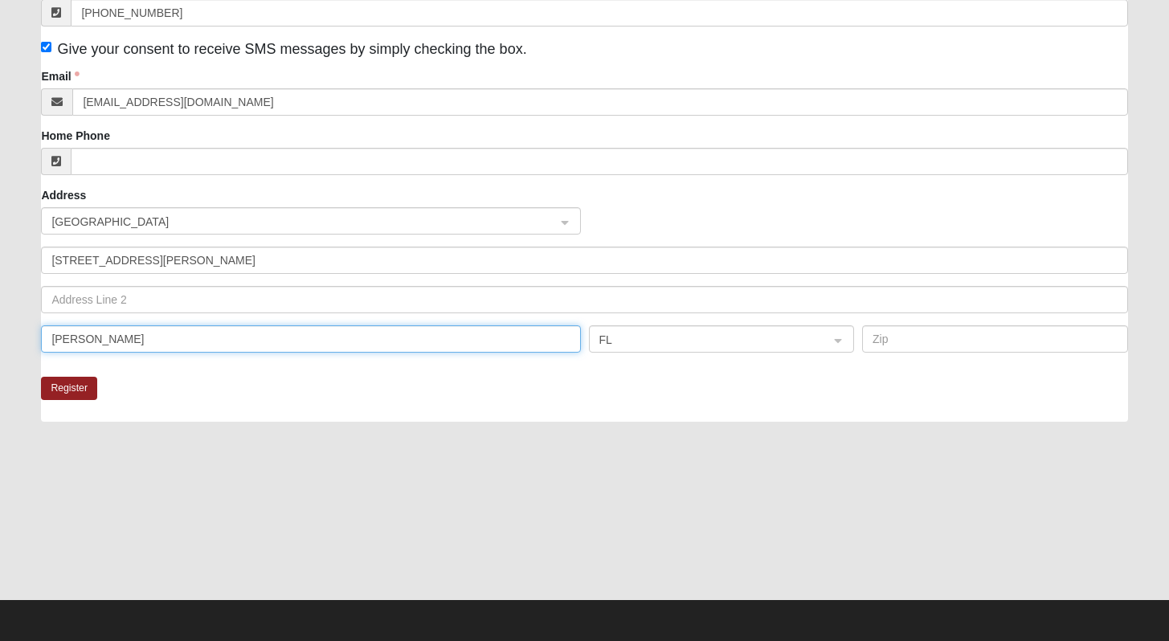
click at [81, 337] on input "willa" at bounding box center [310, 338] width 539 height 27
type input "willamsburg, ky 49769"
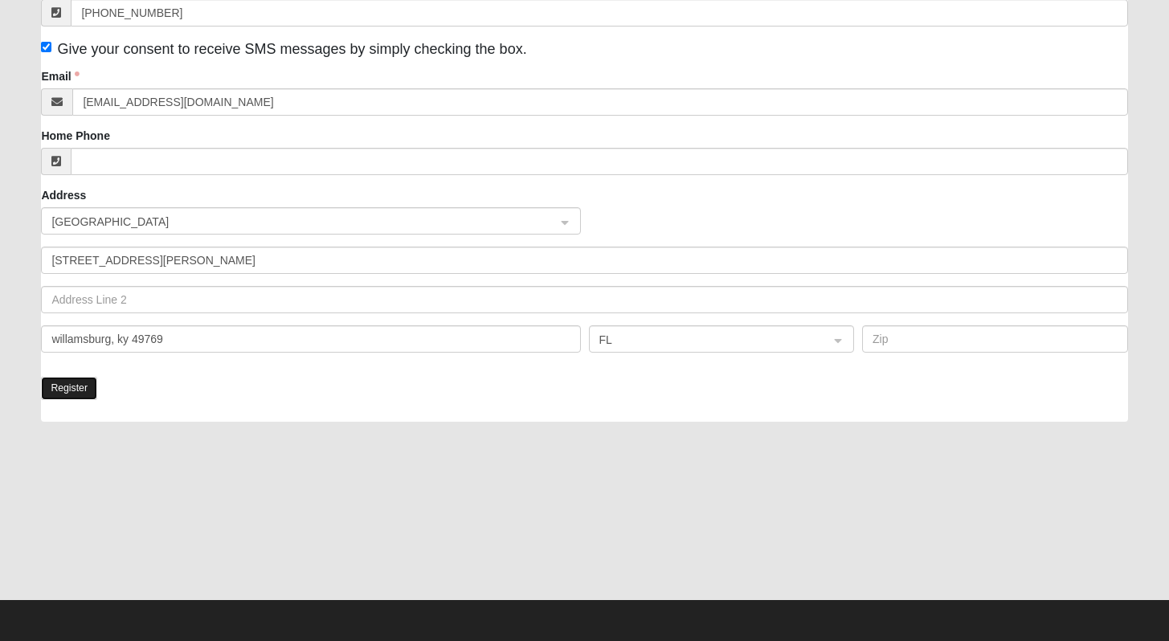
click at [81, 392] on button "Register" at bounding box center [69, 388] width 56 height 23
click at [617, 335] on span "FL" at bounding box center [707, 340] width 216 height 18
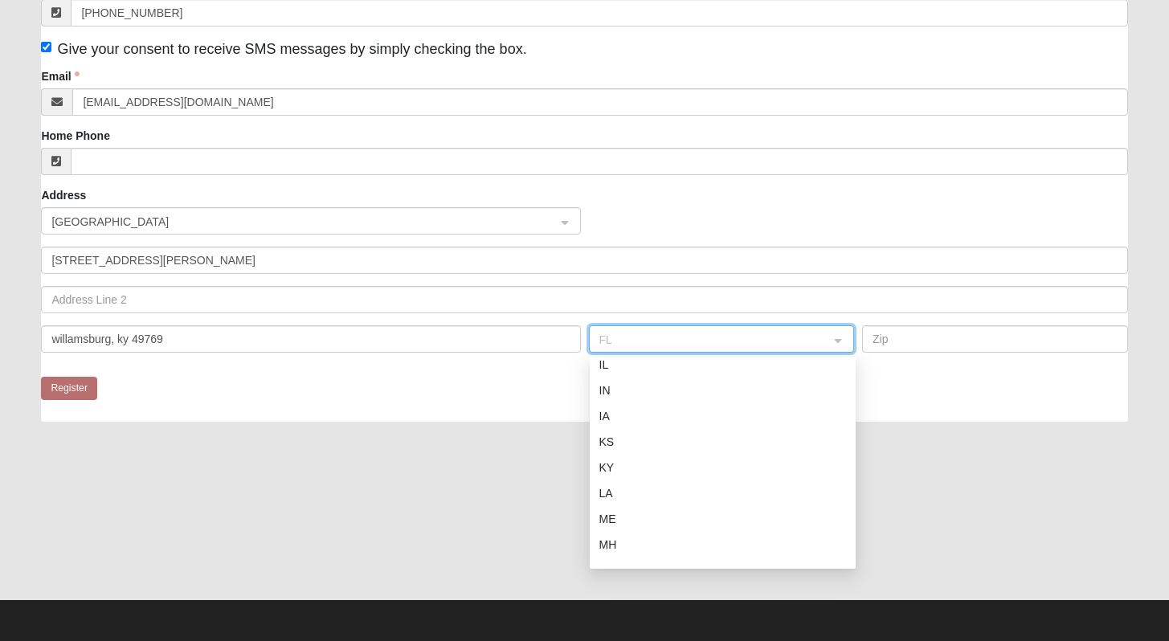
scroll to position [431, 0]
click at [702, 452] on div "KY" at bounding box center [722, 456] width 247 height 18
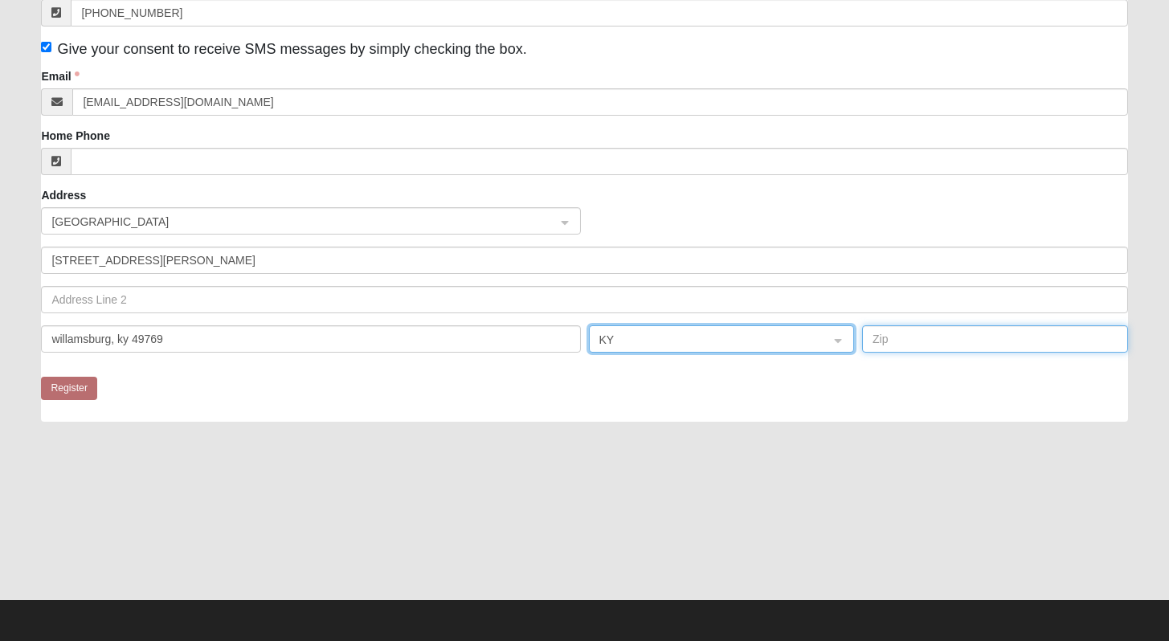
click at [937, 343] on input "text" at bounding box center [995, 338] width 266 height 27
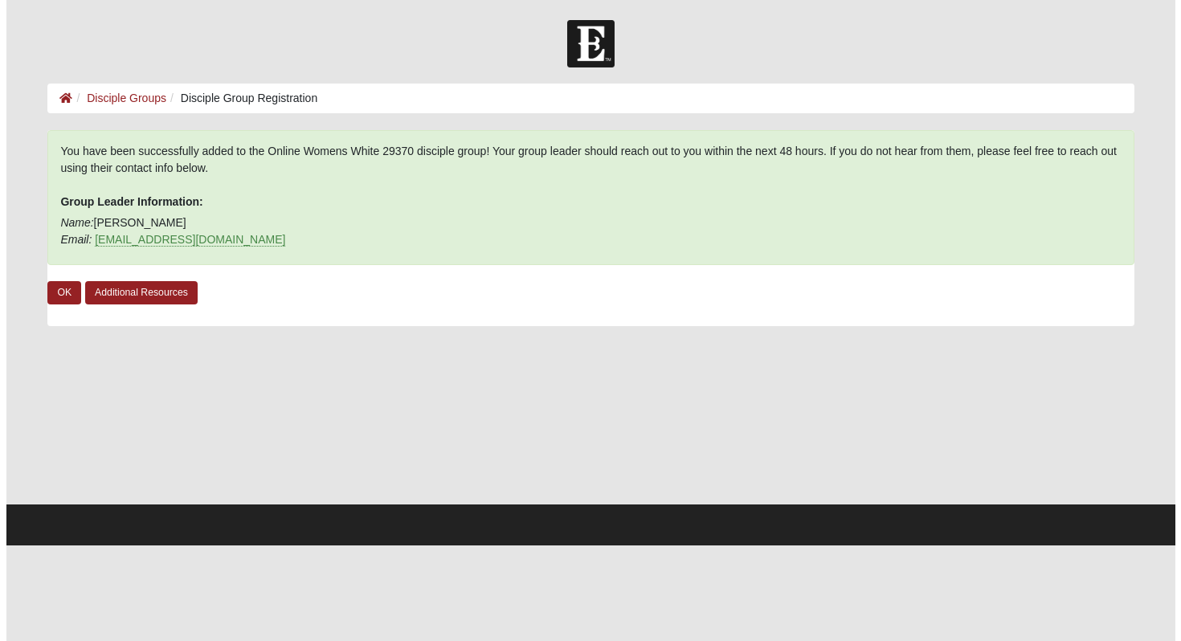
scroll to position [0, 0]
